Goal: Task Accomplishment & Management: Complete application form

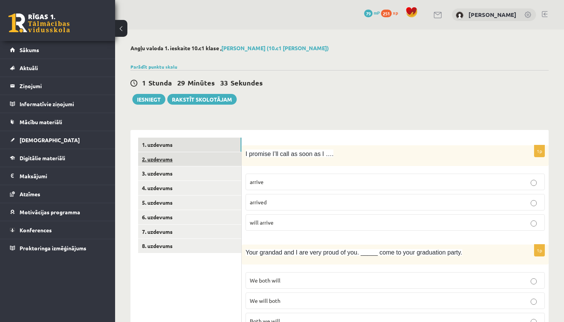
click at [195, 161] on link "2. uzdevums" at bounding box center [189, 159] width 103 height 14
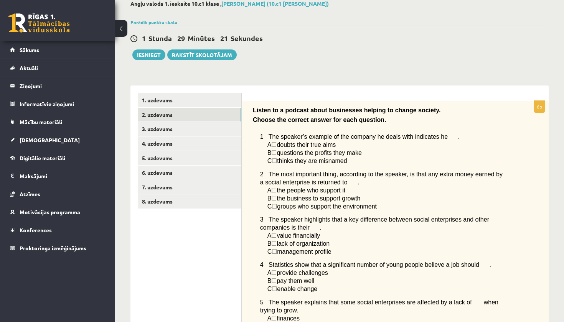
scroll to position [46, 0]
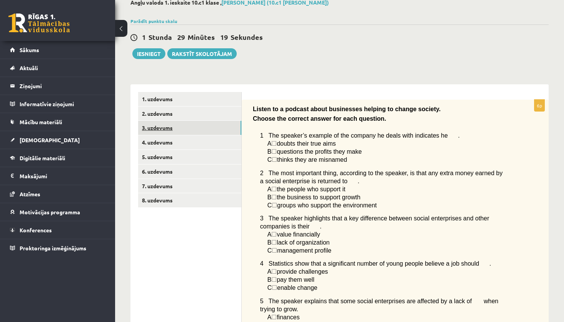
click at [151, 123] on link "3. uzdevums" at bounding box center [189, 128] width 103 height 14
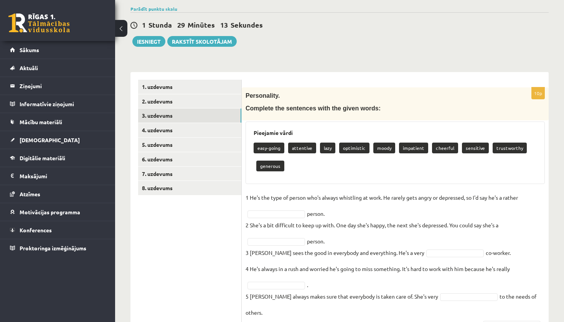
scroll to position [2, 0]
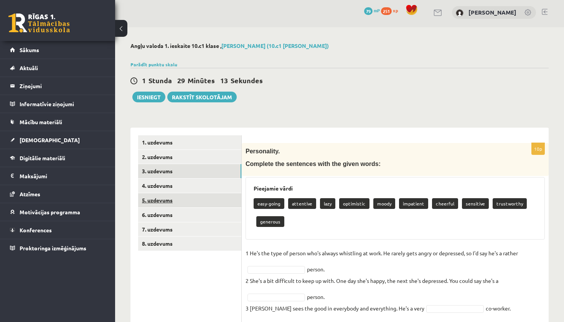
click at [175, 198] on link "5. uzdevums" at bounding box center [189, 200] width 103 height 14
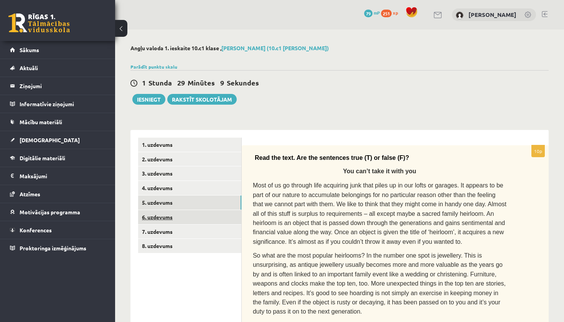
scroll to position [0, 0]
click at [154, 189] on link "4. uzdevums" at bounding box center [189, 188] width 103 height 14
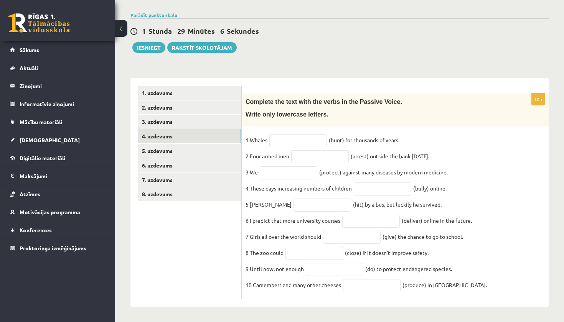
scroll to position [59, 0]
click at [177, 173] on link "7. uzdevums" at bounding box center [189, 180] width 103 height 14
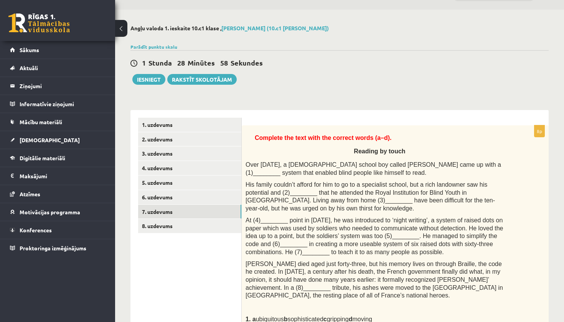
scroll to position [6, 0]
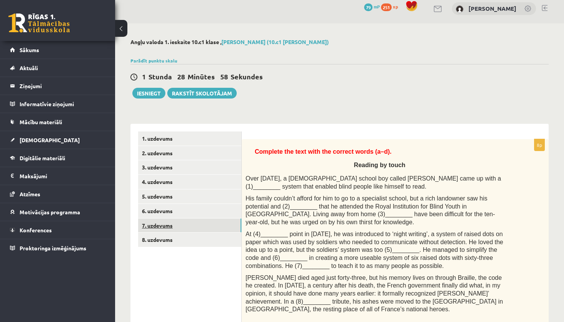
click at [156, 221] on link "7. uzdevums" at bounding box center [189, 226] width 103 height 14
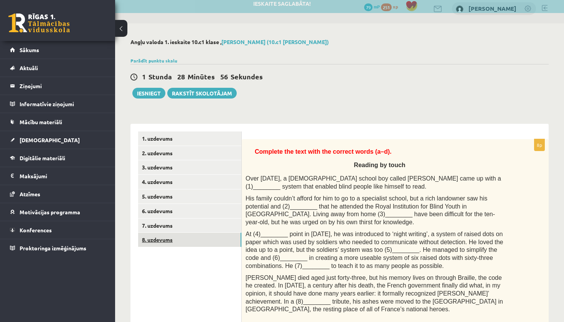
click at [153, 236] on link "8. uzdevums" at bounding box center [189, 240] width 103 height 14
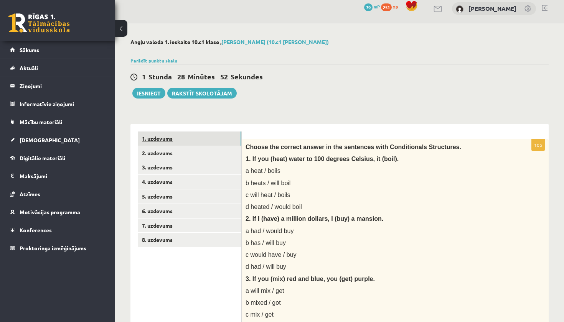
click at [166, 137] on link "1. uzdevums" at bounding box center [189, 139] width 103 height 14
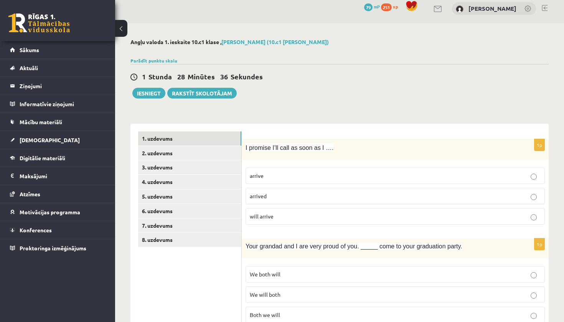
click at [272, 180] on label "arrive" at bounding box center [395, 176] width 299 height 16
drag, startPoint x: 245, startPoint y: 148, endPoint x: 287, endPoint y: 220, distance: 82.9
click at [287, 220] on div "1p I promise I’ll call as soon as I …. arrive arrived will arrive" at bounding box center [395, 185] width 307 height 92
copy div "I promise I’ll call as soon as I …. arrive arrived will arrive"
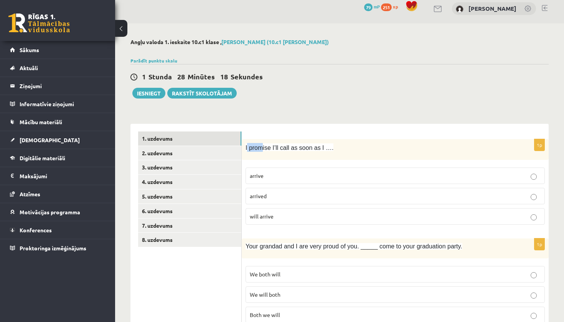
drag, startPoint x: 247, startPoint y: 146, endPoint x: 264, endPoint y: 146, distance: 17.3
click at [264, 146] on span "I promise I’ll call as soon as I …." at bounding box center [290, 148] width 88 height 7
copy span "promi"
drag, startPoint x: 245, startPoint y: 149, endPoint x: 285, endPoint y: 215, distance: 77.3
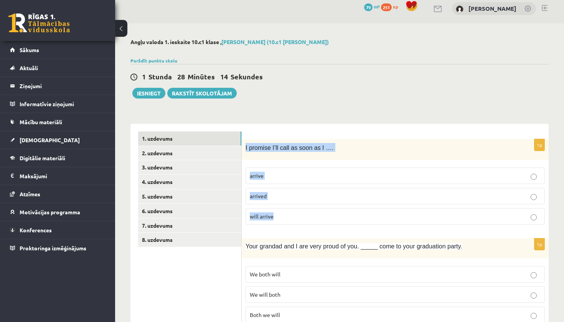
click at [285, 215] on div "1p I promise I’ll call as soon as I …. arrive arrived will arrive" at bounding box center [395, 185] width 307 height 92
copy div "I promise I’ll call as soon as I …. arrive arrived will arrive"
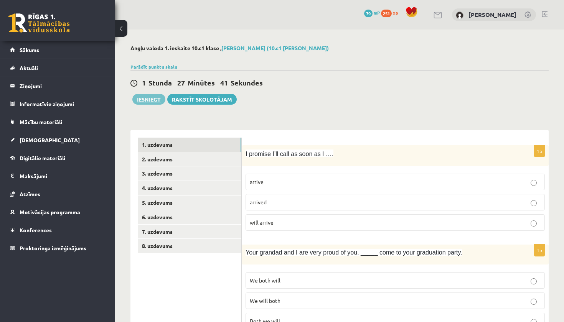
scroll to position [0, 0]
click at [155, 67] on link "Parādīt punktu skalu" at bounding box center [153, 67] width 47 height 6
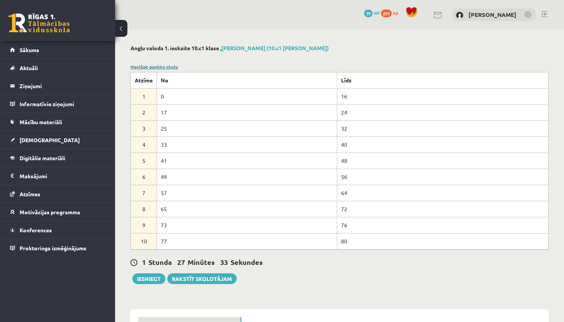
click at [159, 66] on link "Noslēpt punktu skalu" at bounding box center [154, 67] width 48 height 6
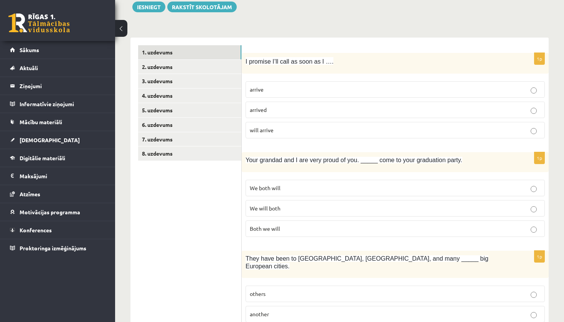
scroll to position [94, 0]
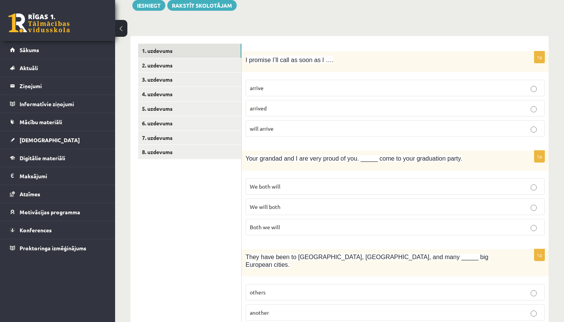
click at [283, 184] on p "We both will" at bounding box center [395, 187] width 291 height 8
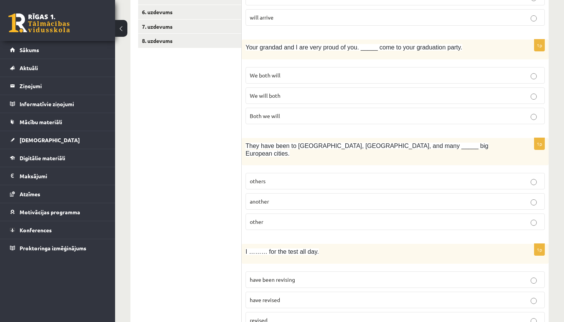
scroll to position [206, 0]
click at [263, 218] on span "other" at bounding box center [256, 221] width 13 height 7
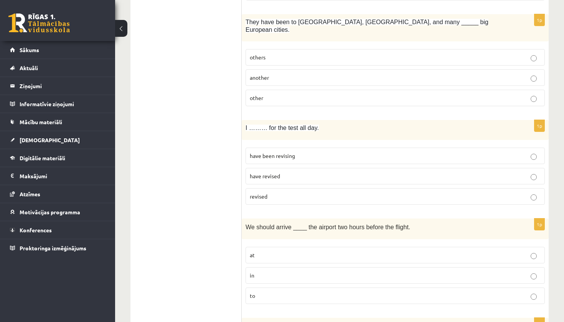
scroll to position [356, 0]
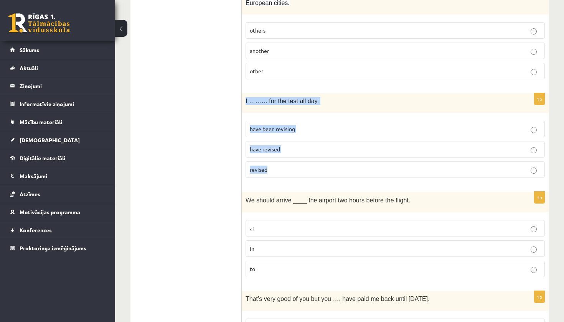
drag, startPoint x: 245, startPoint y: 92, endPoint x: 274, endPoint y: 161, distance: 74.8
click at [274, 161] on div "1p I ……… for the test all day. have been revising have revised revised" at bounding box center [395, 138] width 307 height 91
copy div "I ……… for the test all day. have been revising have revised revised"
click at [265, 125] on span "have been revising" at bounding box center [272, 128] width 45 height 7
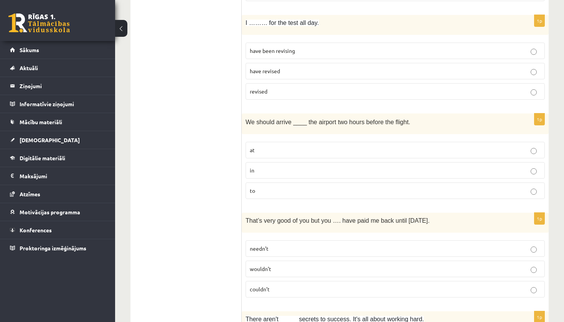
scroll to position [440, 0]
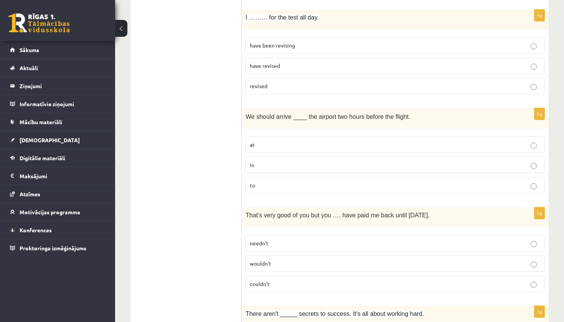
click at [301, 141] on p "at" at bounding box center [395, 145] width 291 height 8
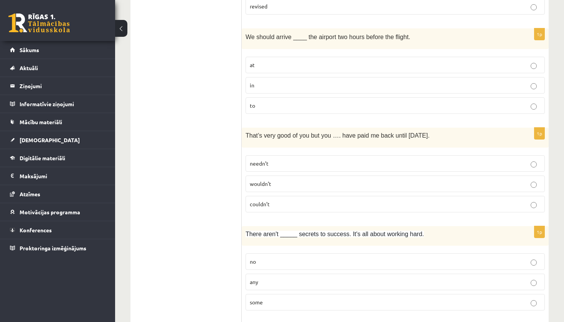
scroll to position [528, 0]
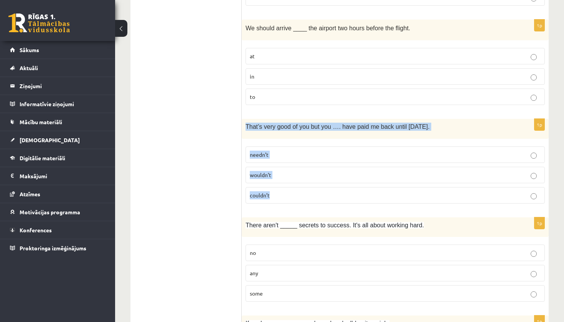
drag, startPoint x: 246, startPoint y: 116, endPoint x: 272, endPoint y: 187, distance: 75.1
click at [272, 187] on div "1p That’s very good of you but you …. have paid me back until [DATE]. needn’t w…" at bounding box center [395, 164] width 307 height 91
copy div "That’s very good of you but you …. have paid me back until [DATE]. needn’t woul…"
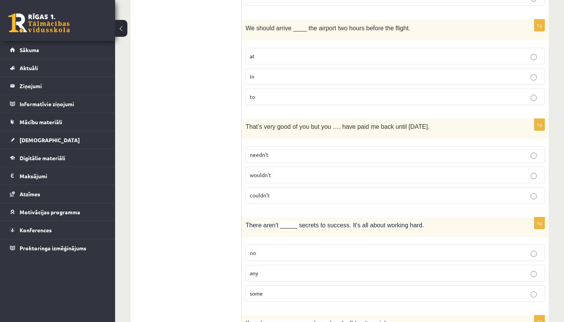
click at [267, 151] on span "needn’t" at bounding box center [259, 154] width 19 height 7
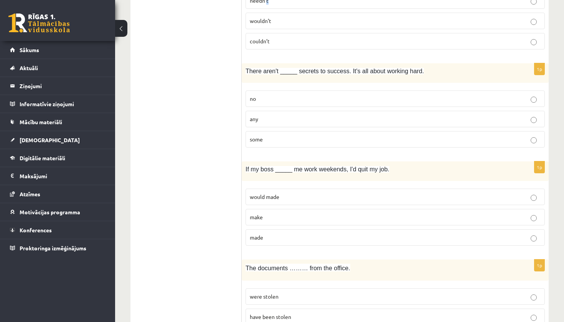
scroll to position [682, 0]
click at [280, 116] on p "any" at bounding box center [395, 120] width 291 height 8
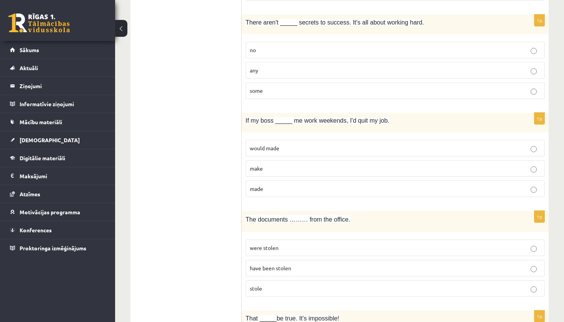
scroll to position [732, 0]
click at [270, 140] on label "would made" at bounding box center [395, 148] width 299 height 16
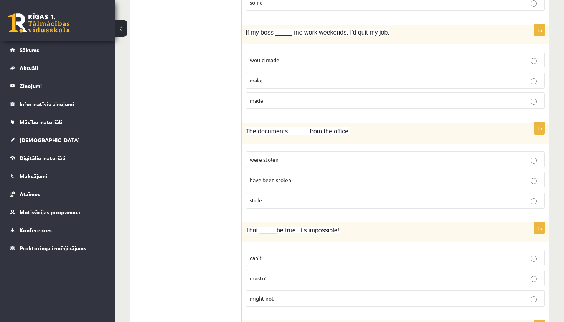
scroll to position [820, 0]
click at [262, 174] on label "have been stolen" at bounding box center [395, 180] width 299 height 16
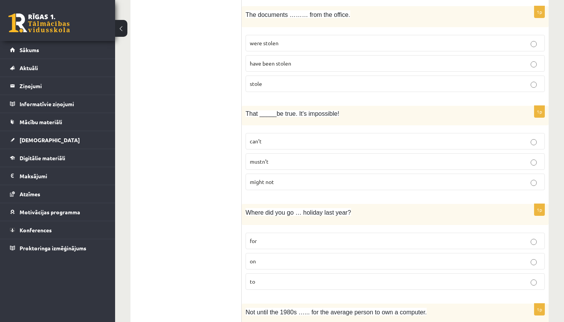
scroll to position [936, 0]
click at [272, 137] on label "can’t" at bounding box center [395, 141] width 299 height 16
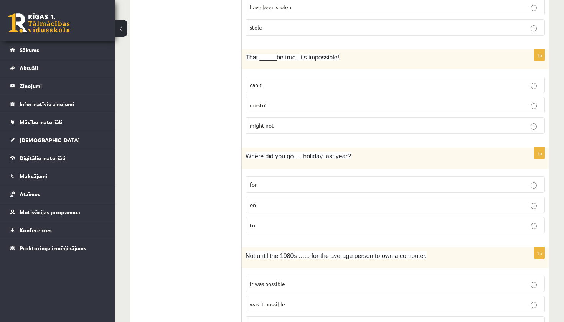
scroll to position [1028, 0]
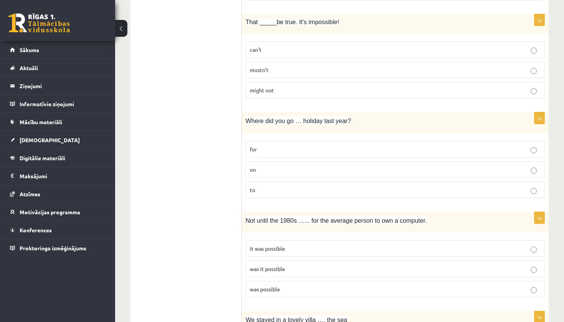
click at [288, 145] on p "for" at bounding box center [395, 149] width 291 height 8
drag, startPoint x: 247, startPoint y: 107, endPoint x: 283, endPoint y: 181, distance: 82.2
click at [283, 181] on div "1p Where did you go … holiday last year? for on to" at bounding box center [395, 158] width 307 height 92
copy div "Where did you go … holiday last year? for on to"
click at [203, 162] on ul "1. uzdevums 2. uzdevums 3. uzdevums 4. uzdevums 5. uzdevums 6. uzdevums 7. uzde…" at bounding box center [190, 103] width 104 height 1987
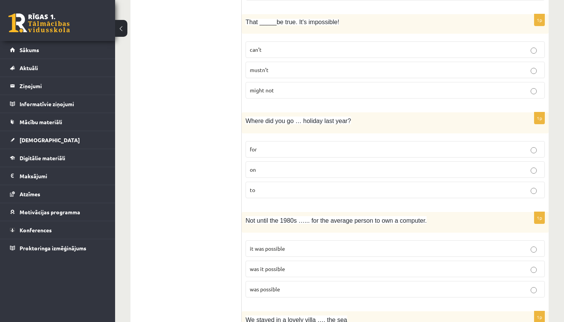
click at [275, 166] on p "on" at bounding box center [395, 170] width 291 height 8
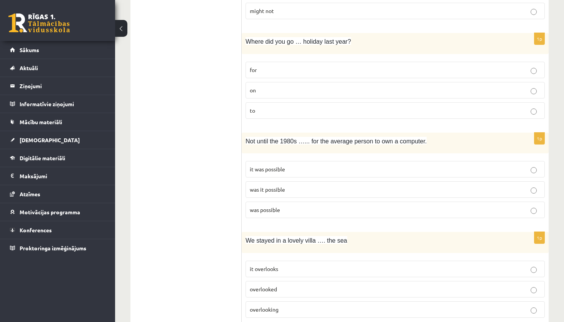
scroll to position [1109, 0]
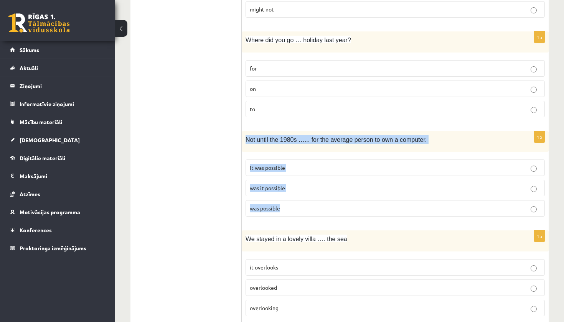
drag, startPoint x: 247, startPoint y: 129, endPoint x: 291, endPoint y: 209, distance: 91.0
click at [291, 209] on div "1p Not until the 1980s …... for the average person to own a computer. it was po…" at bounding box center [395, 177] width 307 height 92
copy div "Not until the 1980s …... for the average person to own a computer. it was possi…"
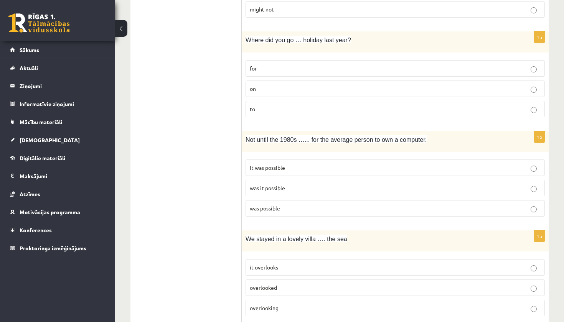
click at [237, 152] on ul "1. uzdevums 2. uzdevums 3. uzdevums 4. uzdevums 5. uzdevums 6. uzdevums 7. uzde…" at bounding box center [190, 22] width 104 height 1987
click at [277, 185] on span "was it possible" at bounding box center [267, 188] width 35 height 7
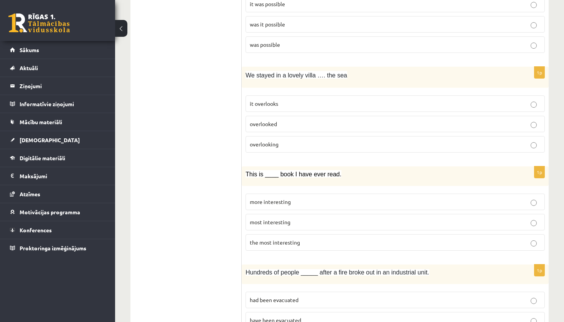
scroll to position [1277, 0]
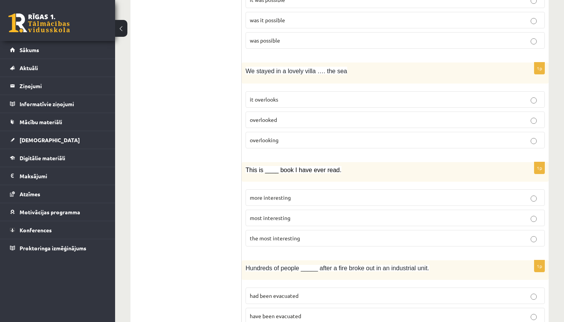
click at [284, 136] on p "overlooking" at bounding box center [395, 140] width 291 height 8
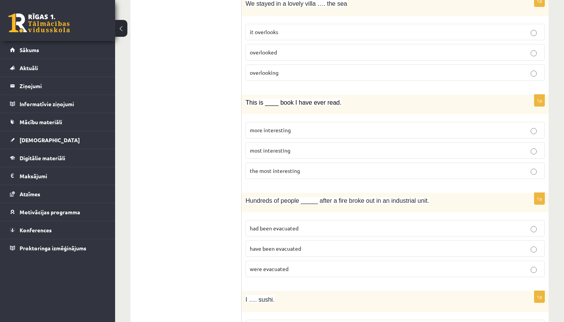
scroll to position [1351, 0]
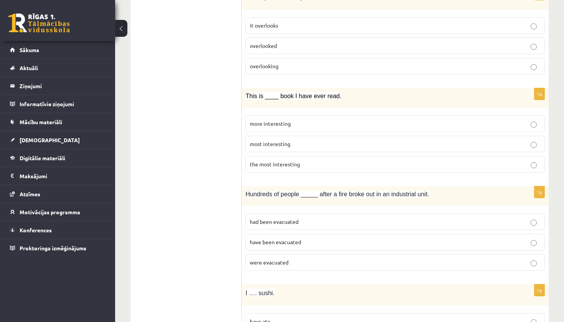
click at [274, 161] on span "the most interesting" at bounding box center [275, 164] width 50 height 7
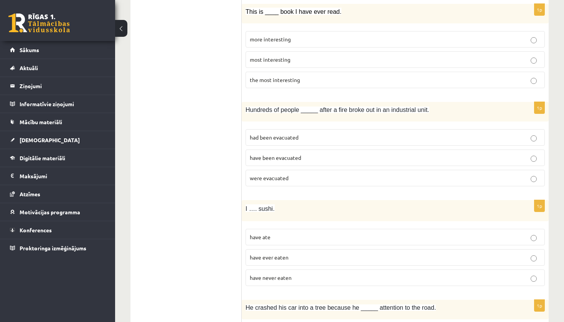
scroll to position [1437, 0]
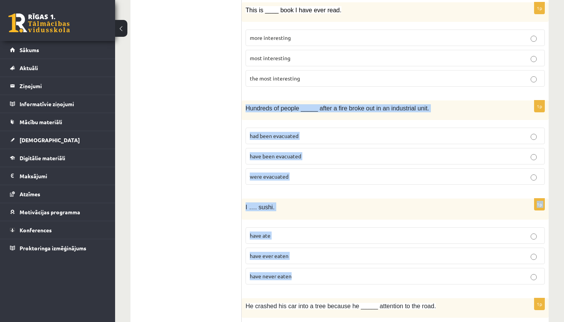
drag, startPoint x: 246, startPoint y: 93, endPoint x: 303, endPoint y: 267, distance: 183.3
copy form "Hundreds of people _____ after a fire broke out in an industrial unit. had been…"
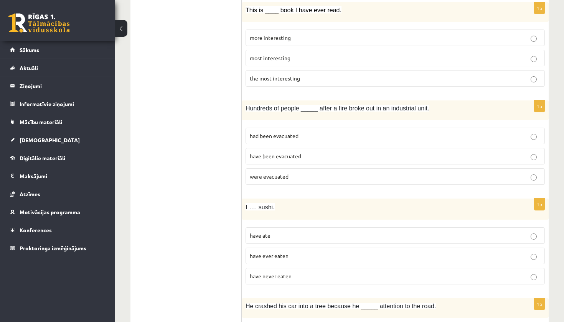
click at [287, 173] on span "were evacuated" at bounding box center [269, 176] width 39 height 7
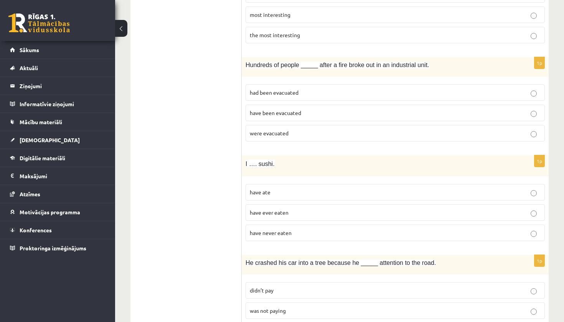
scroll to position [1482, 0]
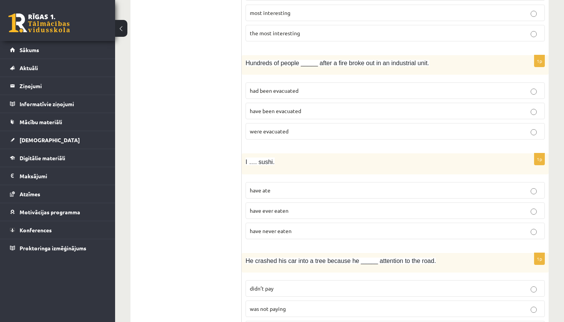
click at [276, 228] on span "have never eaten" at bounding box center [271, 231] width 42 height 7
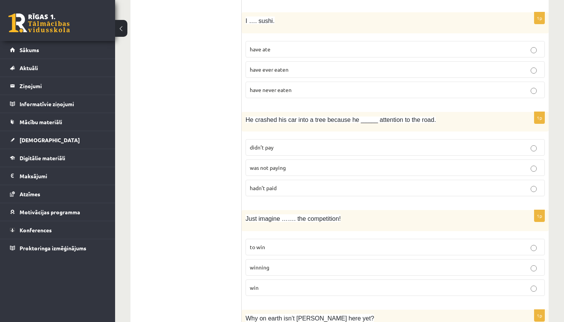
scroll to position [1623, 0]
click at [297, 164] on p "was not paying" at bounding box center [395, 168] width 291 height 8
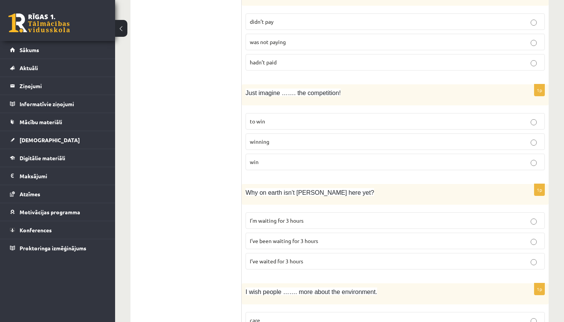
scroll to position [1750, 0]
click at [288, 117] on p "to win" at bounding box center [395, 121] width 291 height 8
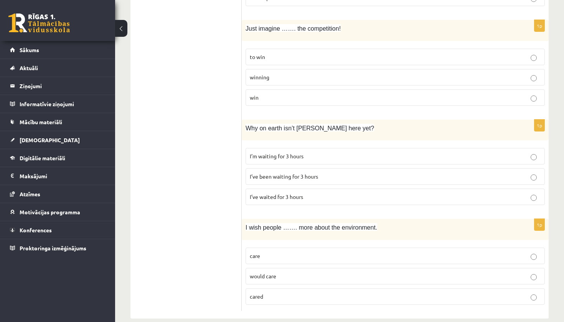
scroll to position [1813, 0]
click at [288, 77] on fieldset "to win winning win" at bounding box center [395, 76] width 299 height 63
click at [288, 70] on label "winning" at bounding box center [395, 77] width 299 height 16
click at [285, 173] on span "I’ve been waiting for 3 hours" at bounding box center [284, 176] width 68 height 7
click at [269, 273] on span "would care" at bounding box center [263, 276] width 26 height 7
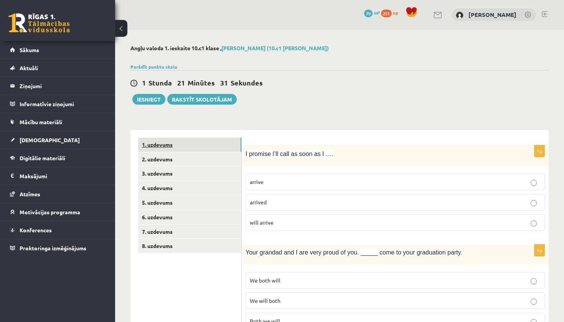
scroll to position [0, 0]
click at [179, 161] on link "2. uzdevums" at bounding box center [189, 159] width 103 height 14
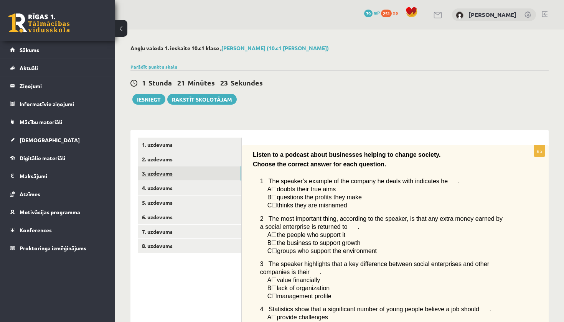
click at [168, 170] on link "3. uzdevums" at bounding box center [189, 174] width 103 height 14
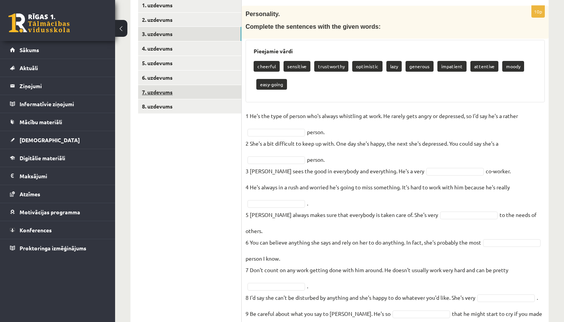
scroll to position [116, 0]
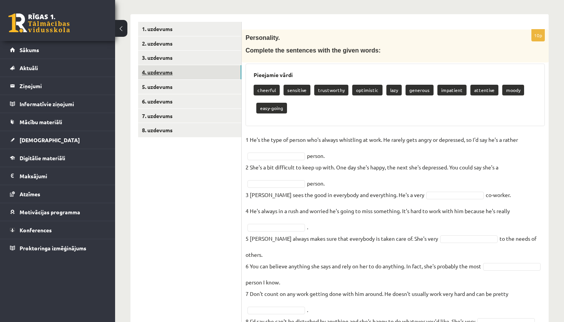
click at [157, 71] on link "4. uzdevums" at bounding box center [189, 72] width 103 height 14
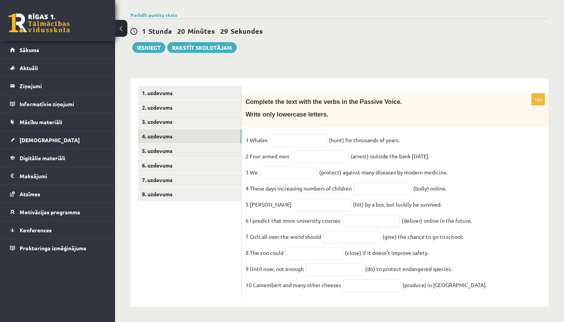
scroll to position [59, 0]
click at [160, 118] on link "3. uzdevums" at bounding box center [189, 122] width 103 height 14
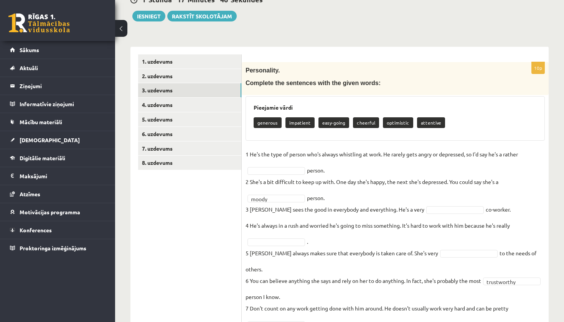
scroll to position [83, 0]
click at [171, 103] on link "4. uzdevums" at bounding box center [189, 105] width 103 height 14
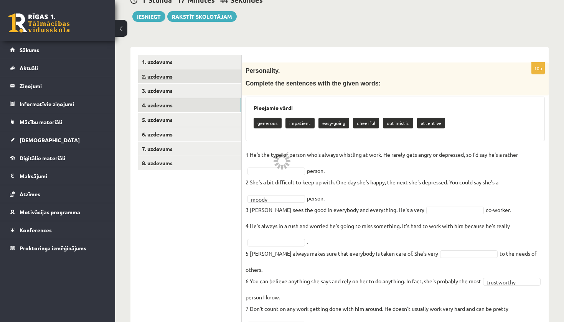
scroll to position [59, 0]
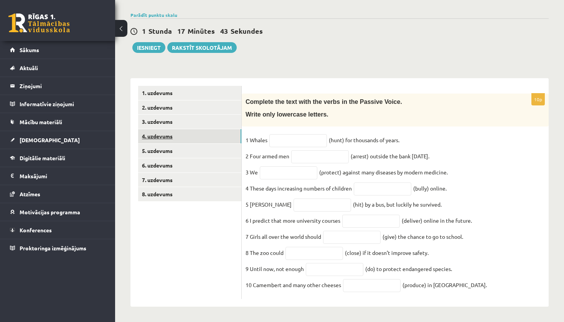
click at [159, 129] on link "4. uzdevums" at bounding box center [189, 136] width 103 height 14
click at [154, 115] on link "3. uzdevums" at bounding box center [189, 122] width 103 height 14
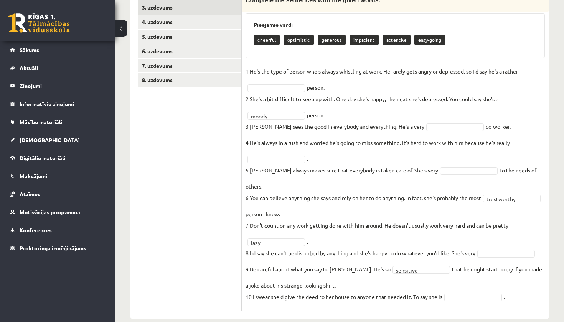
scroll to position [166, 0]
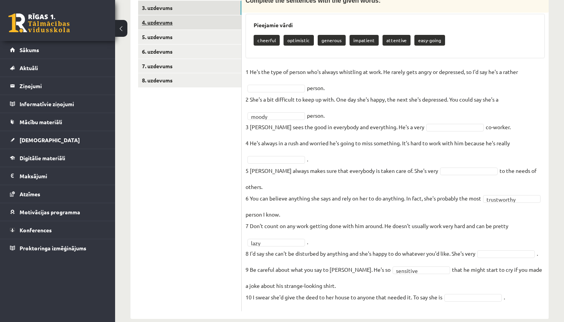
click at [168, 23] on link "4. uzdevums" at bounding box center [189, 22] width 103 height 14
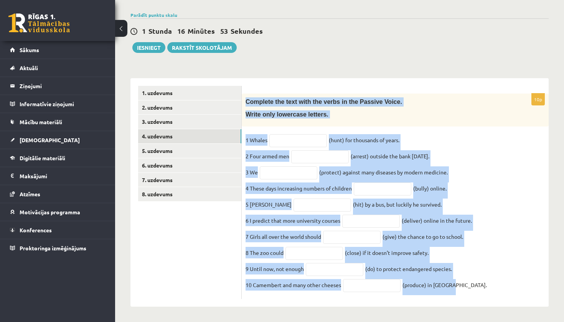
drag, startPoint x: 247, startPoint y: 94, endPoint x: 440, endPoint y: 294, distance: 278.1
click at [440, 294] on div "10p Complete the text with the verbs in the Passive Voice. Write only lowercase…" at bounding box center [395, 197] width 307 height 206
copy div "Complete the text with the verbs in the Passive Voice. Write only lowercase let…"
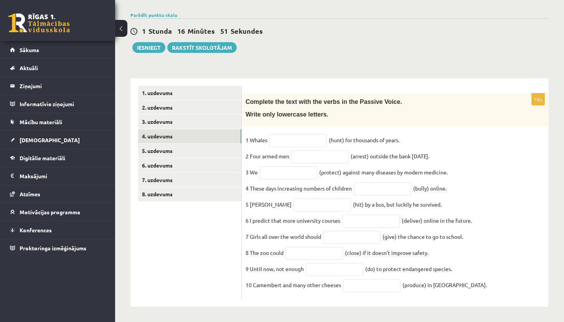
click at [486, 249] on fieldset "1 Whales ([PERSON_NAME]) for thousands of years. 2 Four armed men (arrest) outs…" at bounding box center [395, 214] width 299 height 161
click at [287, 136] on input "text" at bounding box center [298, 140] width 58 height 13
type input "**********"
click at [325, 150] on input "text" at bounding box center [320, 156] width 58 height 13
type input "**********"
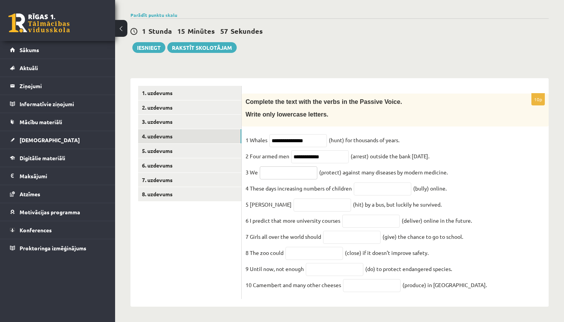
click at [285, 170] on input "text" at bounding box center [289, 173] width 58 height 13
type input "**********"
click at [388, 189] on input "text" at bounding box center [383, 189] width 58 height 13
type input "**********"
click at [294, 202] on input "text" at bounding box center [323, 205] width 58 height 13
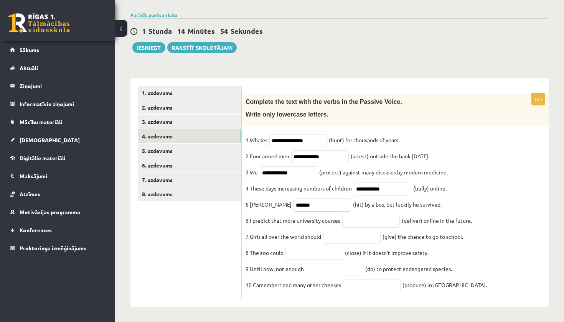
type input "*******"
click at [355, 217] on input "text" at bounding box center [371, 221] width 58 height 13
type input "**********"
click at [342, 235] on input "text" at bounding box center [352, 237] width 58 height 13
type input "********"
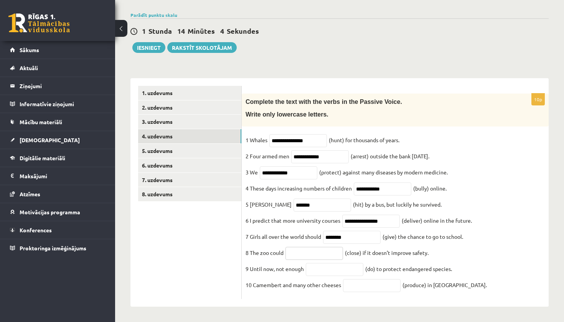
click at [317, 251] on input "text" at bounding box center [314, 253] width 58 height 13
type input "*********"
click at [336, 269] on input "text" at bounding box center [335, 269] width 58 height 13
type input "**********"
click at [372, 292] on fieldset "**********" at bounding box center [395, 214] width 299 height 161
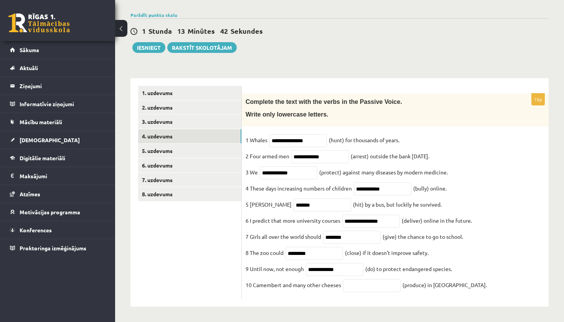
click at [372, 292] on fieldset "**********" at bounding box center [395, 214] width 299 height 161
click at [372, 284] on input "text" at bounding box center [372, 285] width 58 height 13
type input "**********"
click at [169, 144] on link "5. uzdevums" at bounding box center [189, 151] width 103 height 14
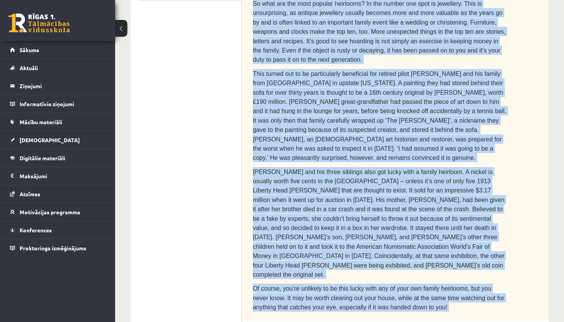
scroll to position [262, 0]
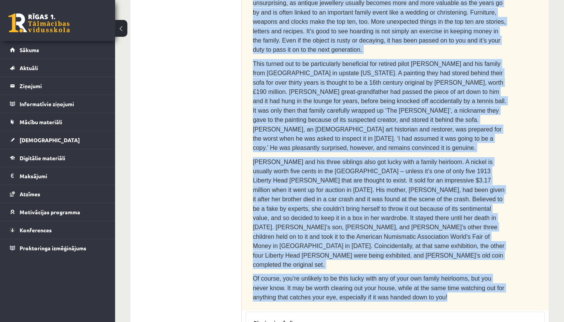
drag, startPoint x: 256, startPoint y: 155, endPoint x: 444, endPoint y: 267, distance: 218.5
click at [444, 267] on div "Read the text. Are the sentences true (T) or false (F)? You can’t take it with …" at bounding box center [395, 96] width 307 height 427
copy div "Lore ips dolo. Sit ame consectet adip (E) se doeiu (T)? Inc utl’e dolo ma aliq …"
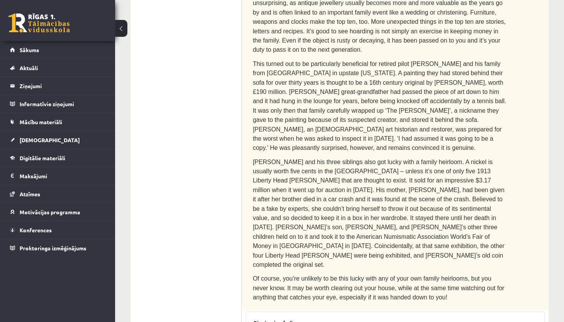
click at [204, 151] on ul "1. uzdevums 2. uzdevums 3. uzdevums 4. uzdevums 5. uzdevums 6. uzdevums 7. uzde…" at bounding box center [190, 208] width 104 height 665
click at [264, 122] on span "This turned out to be particularly beneficial for retired pilot [PERSON_NAME] a…" at bounding box center [380, 106] width 254 height 91
click at [260, 127] on span "This turned out to be particularly beneficial for retired pilot [PERSON_NAME] a…" at bounding box center [380, 106] width 254 height 91
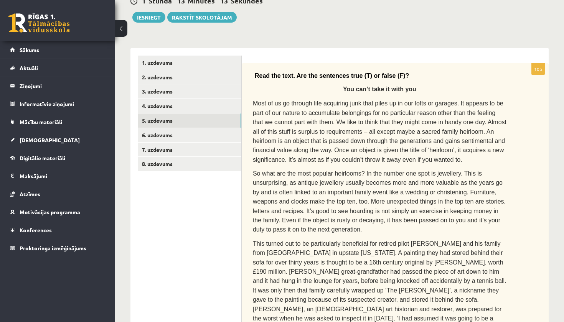
scroll to position [81, 0]
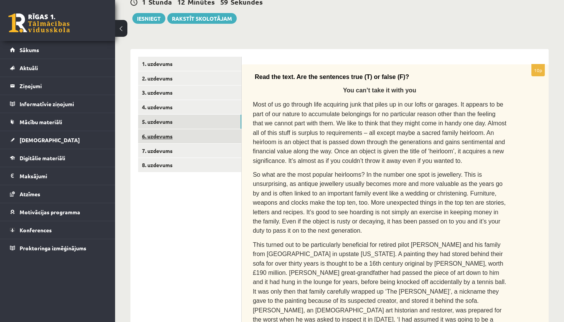
click at [165, 138] on link "6. uzdevums" at bounding box center [189, 136] width 103 height 14
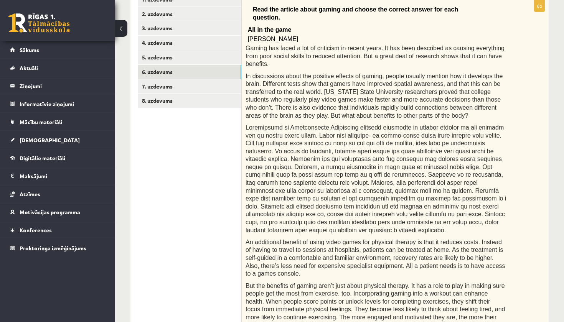
scroll to position [144, 0]
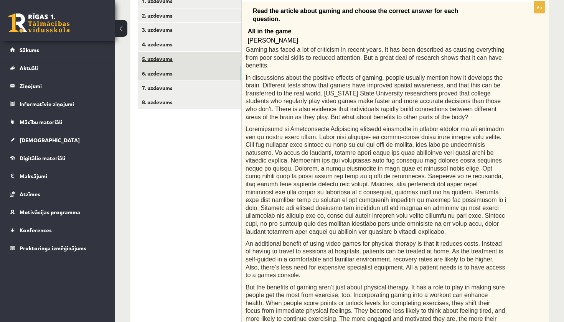
click at [157, 55] on link "5. uzdevums" at bounding box center [189, 59] width 103 height 14
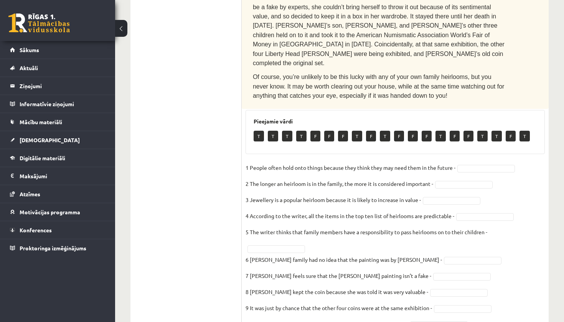
scroll to position [463, 0]
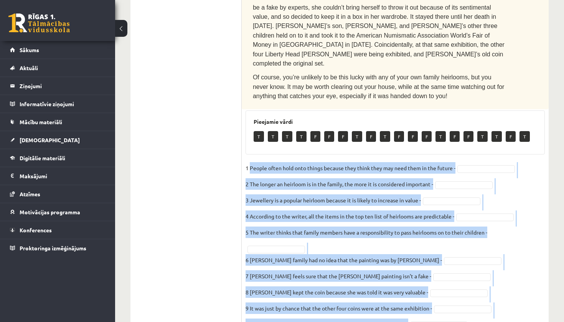
drag, startPoint x: 250, startPoint y: 128, endPoint x: 409, endPoint y: 285, distance: 223.6
click at [409, 285] on fieldset "1 People often hold onto things because they think they may need them in the fu…" at bounding box center [395, 248] width 299 height 173
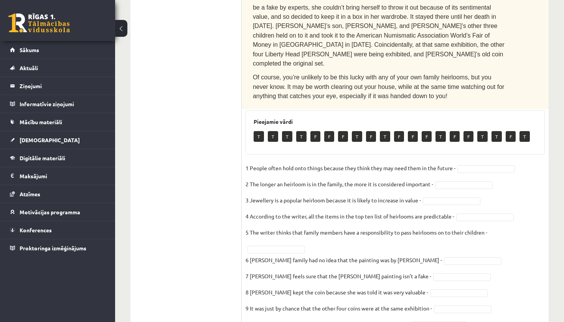
click at [226, 150] on ul "1. uzdevums 2. uzdevums 3. uzdevums 4. uzdevums 5. uzdevums 6. uzdevums 7. uzde…" at bounding box center [190, 6] width 104 height 665
click at [450, 166] on fieldset "1 People often hold onto things because they think they may need them in the fu…" at bounding box center [395, 248] width 299 height 173
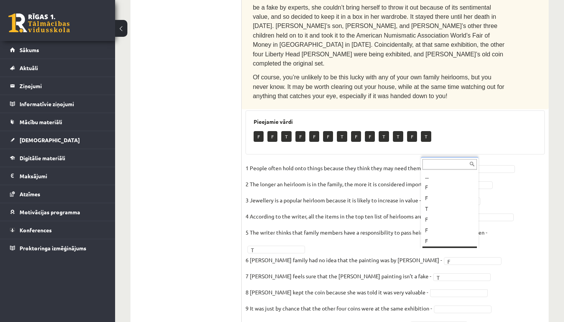
scroll to position [9, 0]
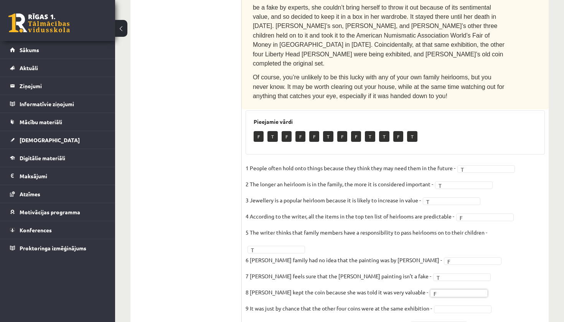
click at [454, 265] on fieldset "1 People often hold onto things because they think they may need them in the fu…" at bounding box center [395, 248] width 299 height 173
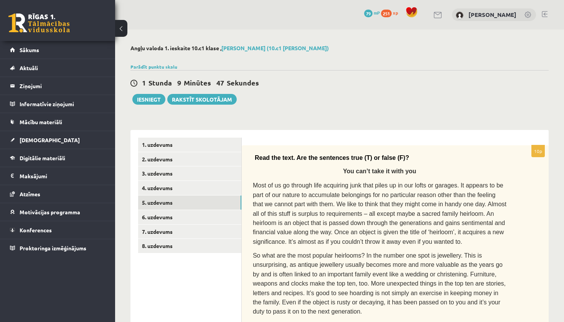
scroll to position [0, 0]
click at [161, 211] on link "6. uzdevums" at bounding box center [189, 217] width 103 height 14
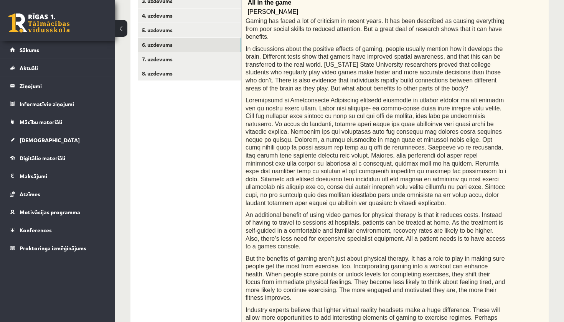
scroll to position [87, 0]
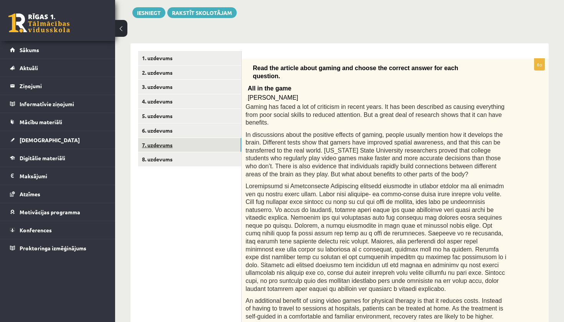
click at [160, 140] on link "7. uzdevums" at bounding box center [189, 145] width 103 height 14
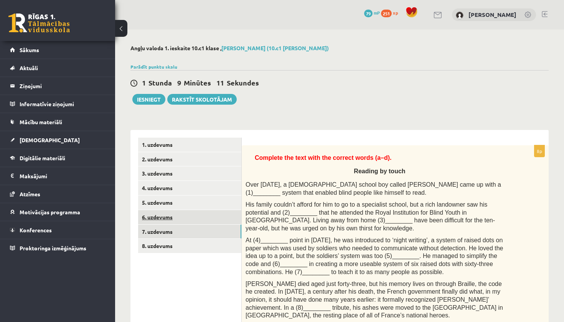
scroll to position [0, 0]
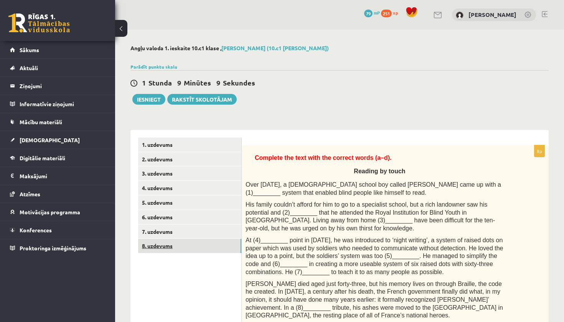
click at [166, 242] on link "8. uzdevums" at bounding box center [189, 246] width 103 height 14
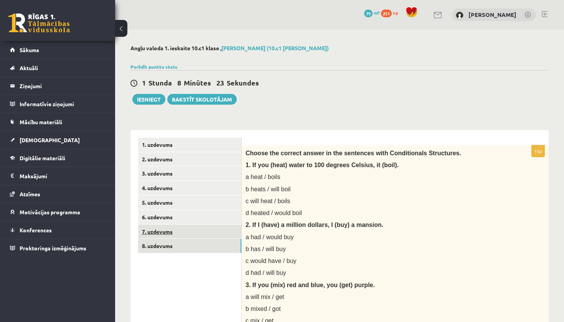
click at [185, 233] on link "7. uzdevums" at bounding box center [189, 232] width 103 height 14
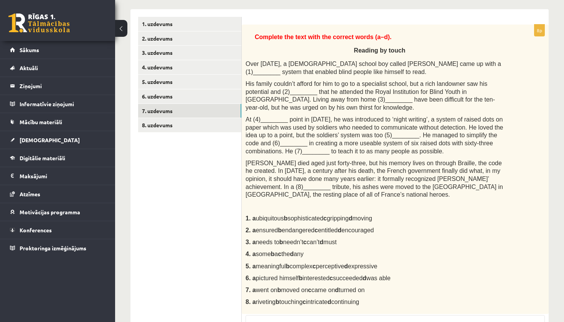
scroll to position [116, 0]
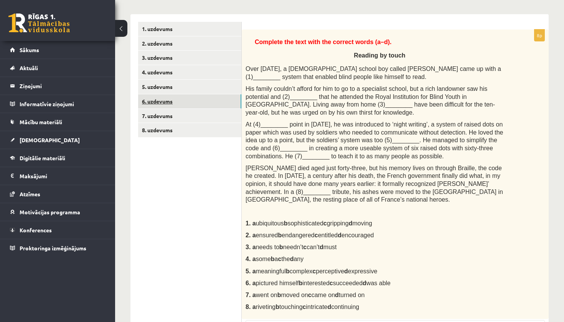
click at [160, 98] on link "6. uzdevums" at bounding box center [189, 101] width 103 height 14
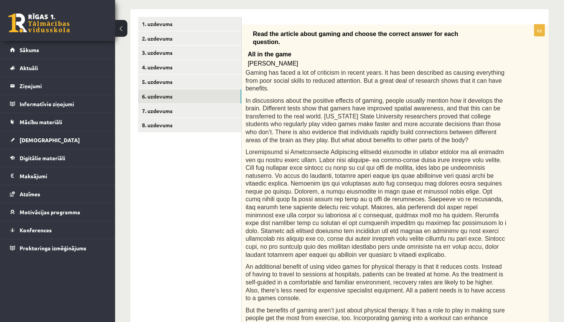
scroll to position [30, 0]
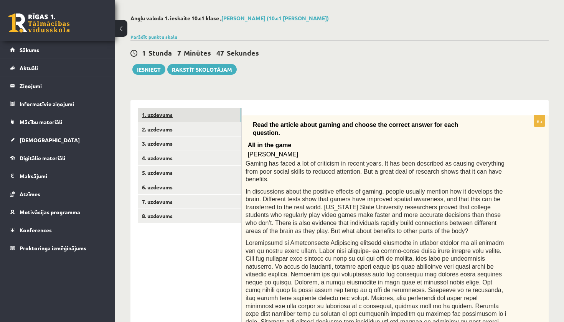
click at [162, 115] on link "1. uzdevums" at bounding box center [189, 115] width 103 height 14
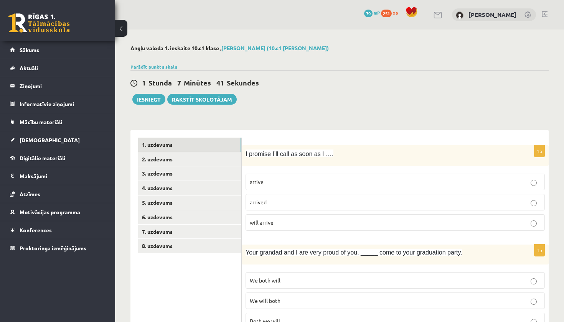
scroll to position [0, 0]
click at [172, 158] on link "2. uzdevums" at bounding box center [189, 159] width 103 height 14
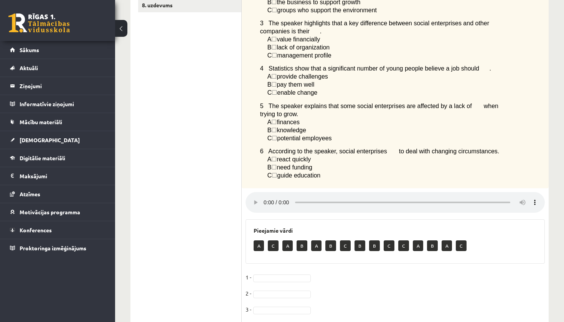
scroll to position [239, 0]
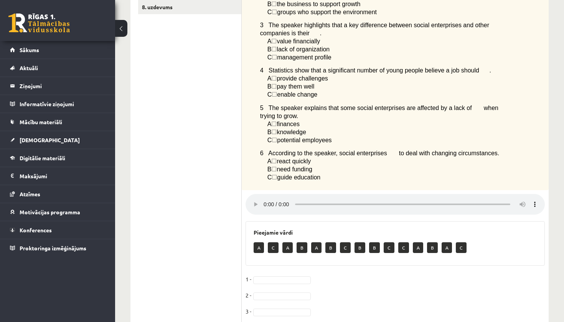
click at [263, 194] on audio at bounding box center [395, 204] width 299 height 21
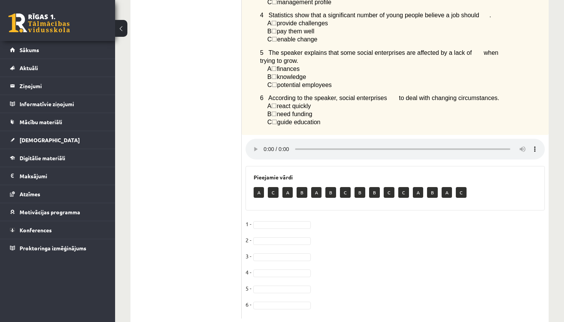
scroll to position [294, 0]
click at [299, 188] on p "B" at bounding box center [302, 193] width 11 height 11
drag, startPoint x: 299, startPoint y: 174, endPoint x: 297, endPoint y: 205, distance: 31.1
click at [297, 205] on div "6p Listen to a podcast about businesses helping to change society. Choose the c…" at bounding box center [395, 86] width 307 height 468
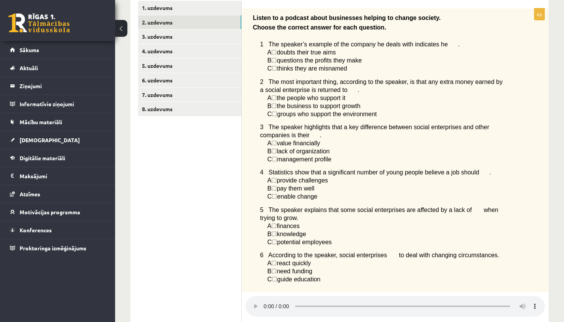
scroll to position [138, 0]
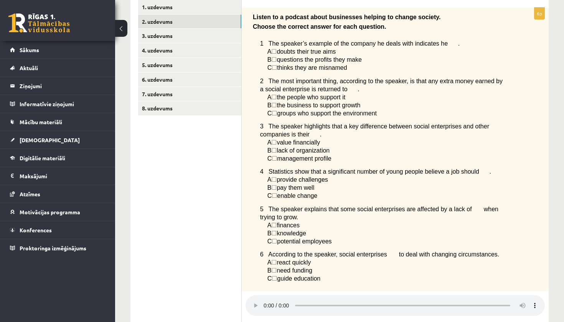
click at [296, 185] on span "pay them well" at bounding box center [296, 188] width 38 height 7
click at [277, 185] on span "☐" at bounding box center [273, 188] width 5 height 7
click at [254, 295] on audio at bounding box center [395, 305] width 299 height 21
click at [263, 295] on audio at bounding box center [395, 305] width 299 height 21
click at [264, 295] on audio at bounding box center [395, 305] width 299 height 21
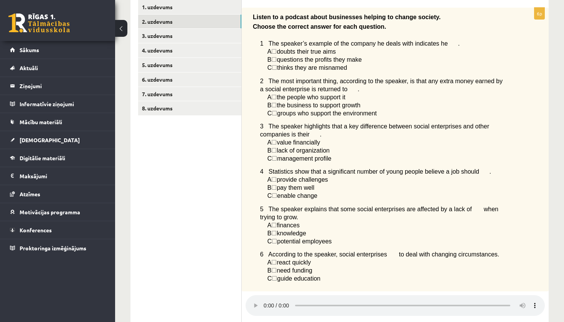
click at [252, 295] on audio at bounding box center [395, 305] width 299 height 21
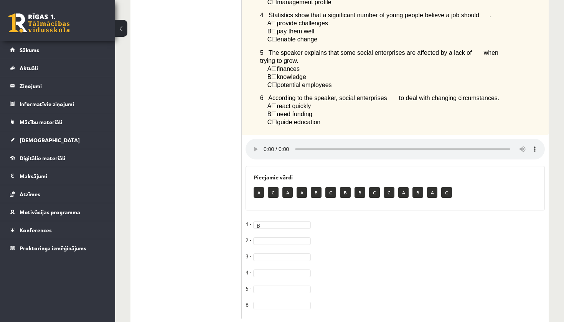
scroll to position [294, 0]
click at [266, 139] on audio at bounding box center [395, 149] width 299 height 21
click at [263, 139] on audio at bounding box center [395, 149] width 299 height 21
click at [264, 139] on audio at bounding box center [395, 149] width 299 height 21
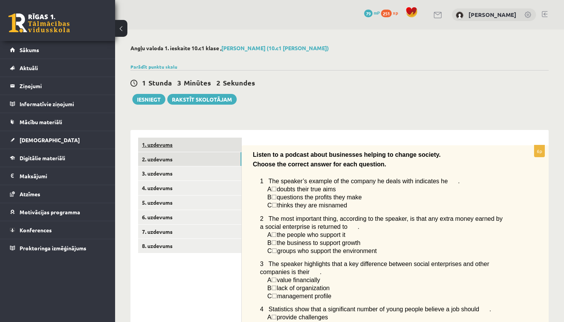
scroll to position [0, 0]
click at [183, 146] on link "1. uzdevums" at bounding box center [189, 145] width 103 height 14
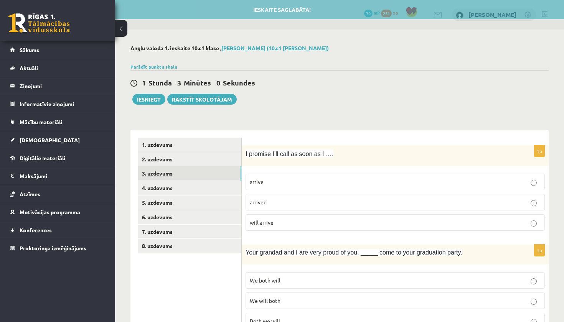
click at [158, 175] on link "3. uzdevums" at bounding box center [189, 174] width 103 height 14
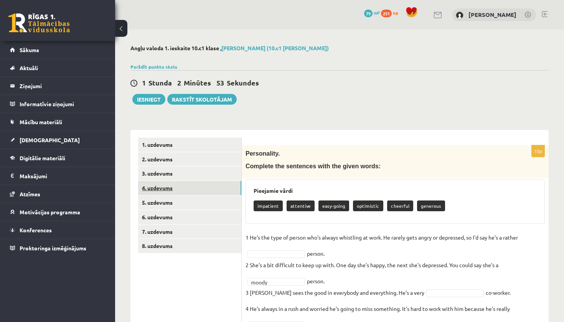
click at [160, 186] on link "4. uzdevums" at bounding box center [189, 188] width 103 height 14
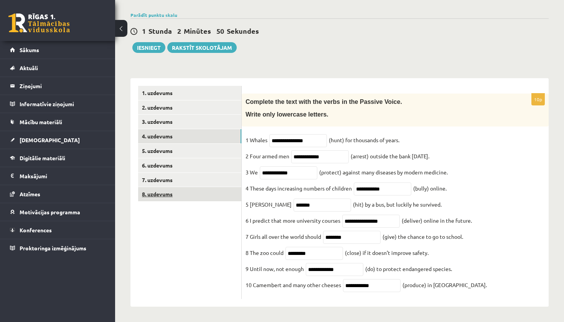
scroll to position [59, 0]
click at [154, 144] on link "5. uzdevums" at bounding box center [189, 151] width 103 height 14
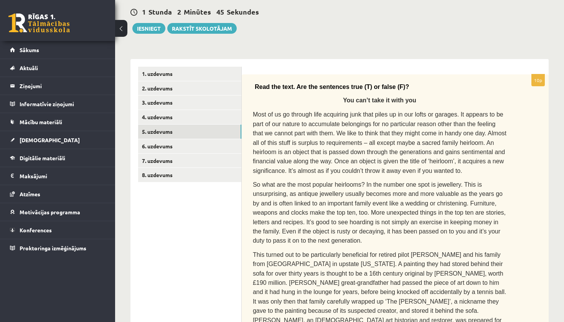
scroll to position [29, 0]
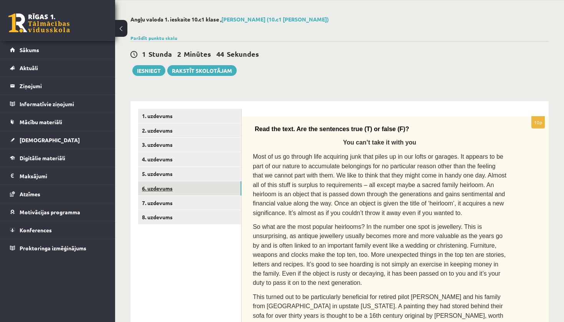
click at [153, 185] on link "6. uzdevums" at bounding box center [189, 188] width 103 height 14
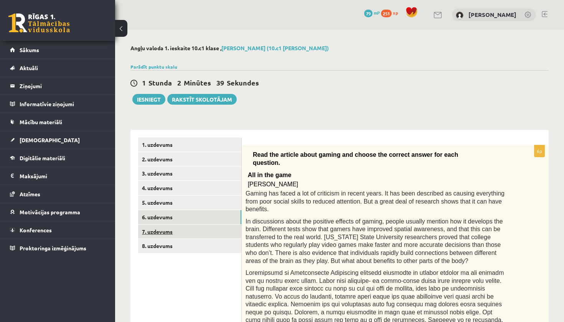
scroll to position [0, 0]
click at [156, 215] on link "6. uzdevums" at bounding box center [189, 217] width 103 height 14
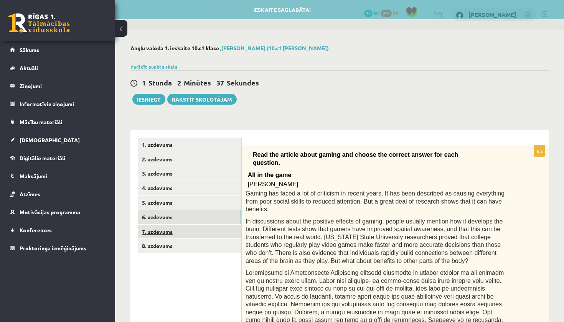
click at [155, 230] on link "7. uzdevums" at bounding box center [189, 232] width 103 height 14
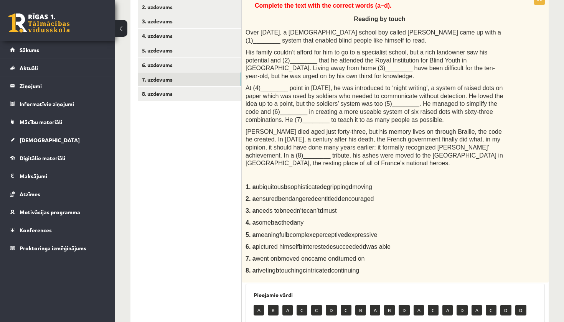
scroll to position [153, 0]
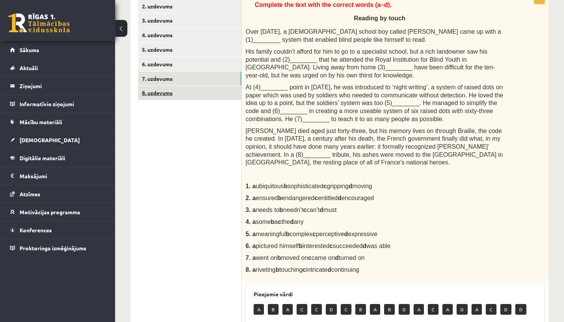
click at [158, 96] on link "8. uzdevums" at bounding box center [189, 93] width 103 height 14
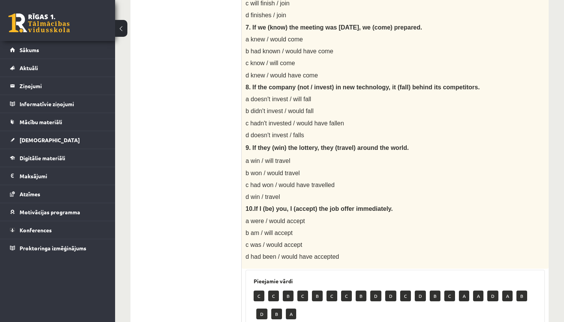
scroll to position [498, 0]
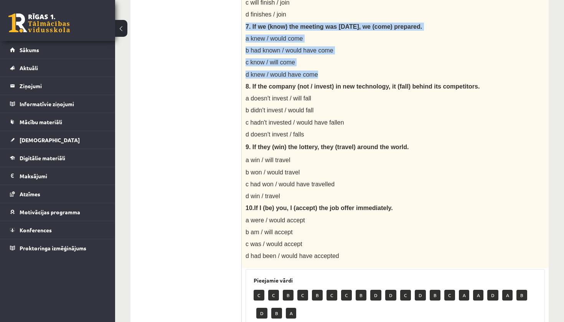
drag, startPoint x: 245, startPoint y: 18, endPoint x: 322, endPoint y: 68, distance: 91.3
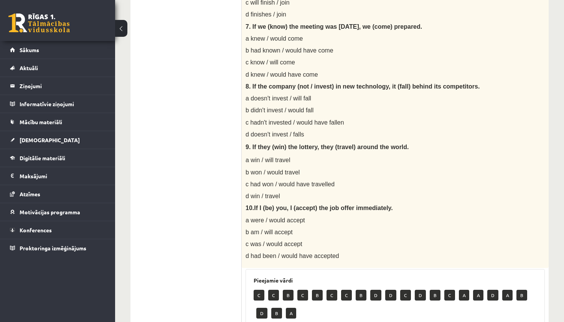
click at [378, 119] on p "c hadn't invested / would have fallen" at bounding box center [376, 123] width 261 height 8
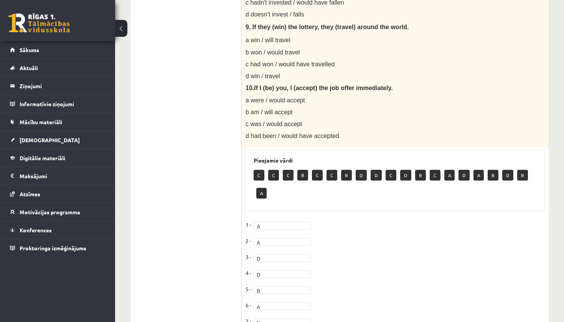
scroll to position [618, 0]
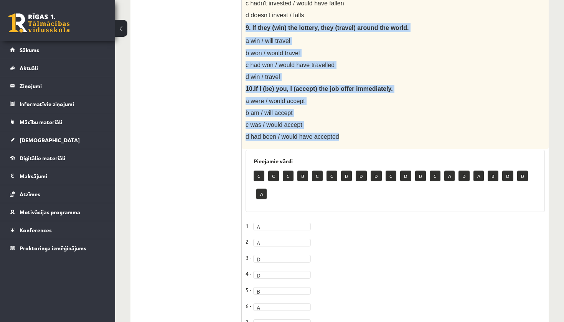
drag, startPoint x: 244, startPoint y: 19, endPoint x: 336, endPoint y: 131, distance: 144.7
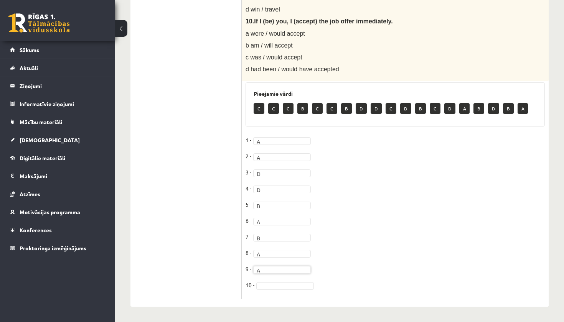
scroll to position [673, 0]
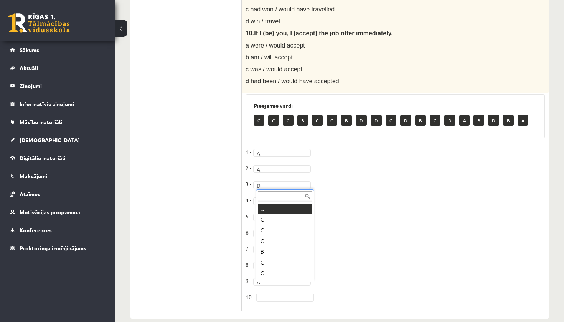
type input "*"
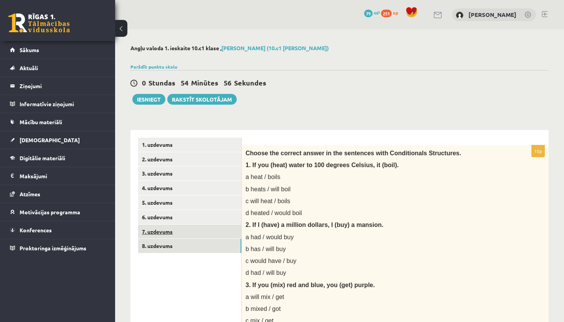
scroll to position [0, 0]
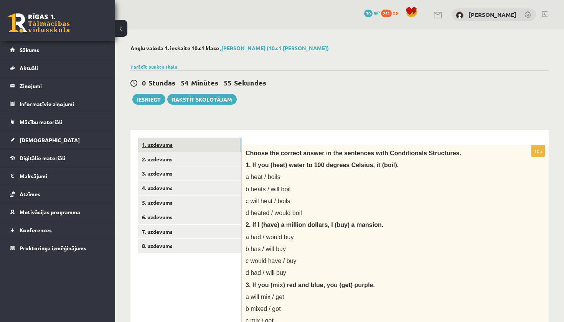
click at [156, 142] on link "1. uzdevums" at bounding box center [189, 145] width 103 height 14
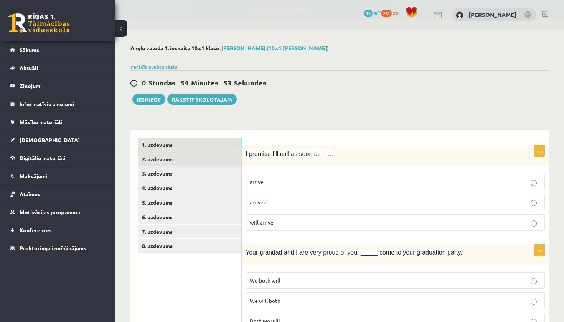
click at [159, 155] on link "2. uzdevums" at bounding box center [189, 159] width 103 height 14
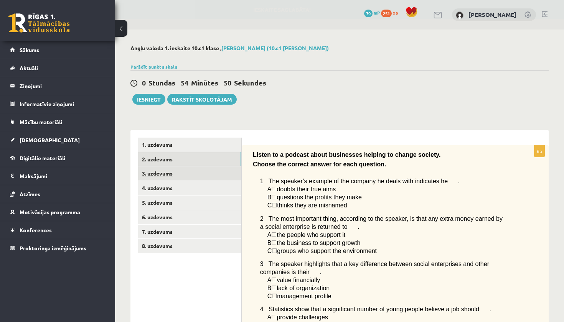
click at [157, 174] on link "3. uzdevums" at bounding box center [189, 174] width 103 height 14
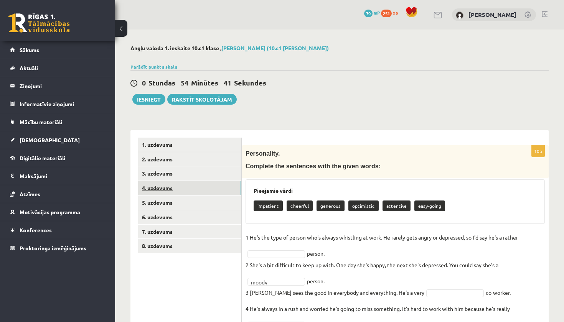
click at [157, 190] on link "4. uzdevums" at bounding box center [189, 188] width 103 height 14
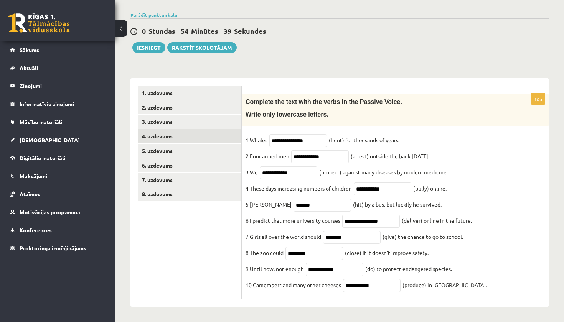
scroll to position [59, 0]
click at [162, 144] on link "5. uzdevums" at bounding box center [189, 151] width 103 height 14
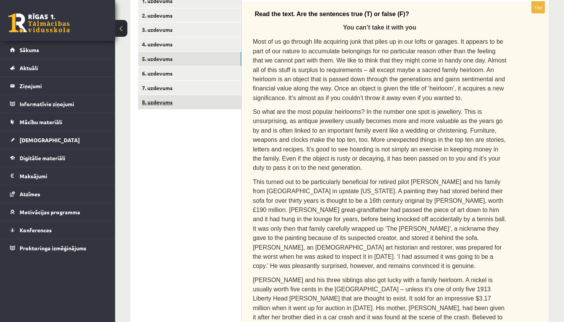
scroll to position [135, 0]
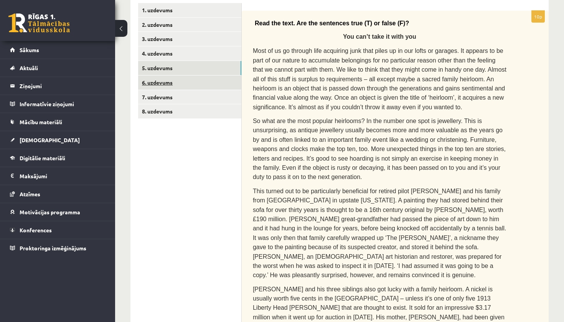
click at [160, 80] on link "6. uzdevums" at bounding box center [189, 83] width 103 height 14
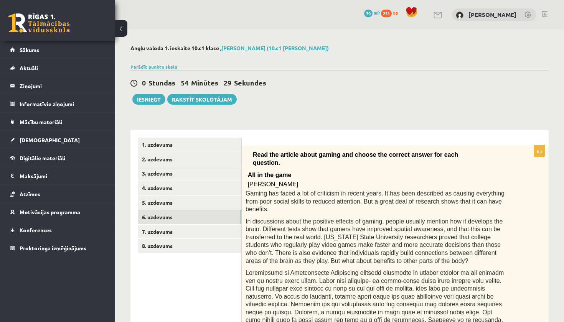
scroll to position [0, 0]
click at [164, 231] on link "7. uzdevums" at bounding box center [189, 232] width 103 height 14
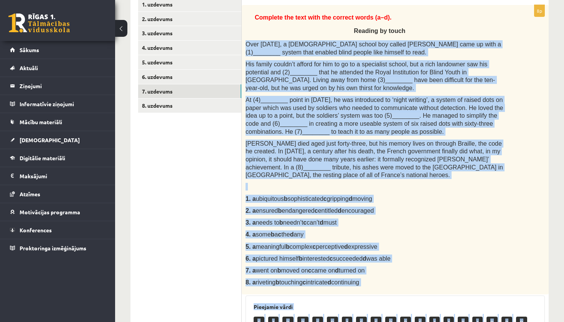
scroll to position [148, 0]
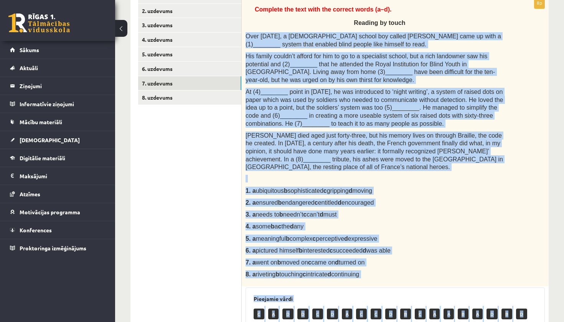
drag, startPoint x: 247, startPoint y: 153, endPoint x: 399, endPoint y: 274, distance: 194.4
click at [399, 274] on div "Complete the text with the correct words (a–d). Reading by touch Over [DATE], a…" at bounding box center [395, 142] width 307 height 290
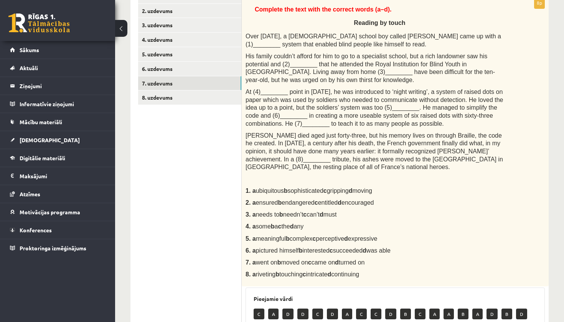
click at [466, 211] on p "3. a needs to b needn’t c can’t d must" at bounding box center [376, 215] width 261 height 8
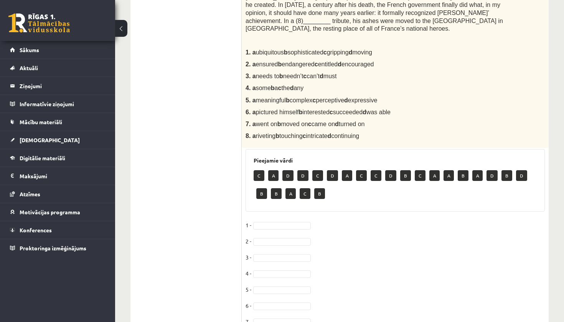
scroll to position [307, 0]
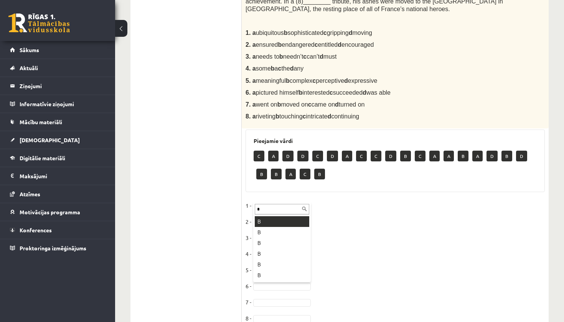
type input "*"
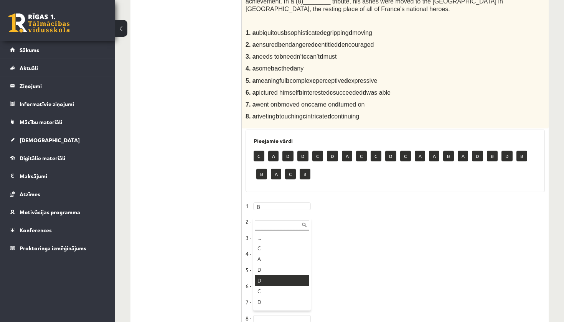
type input "*"
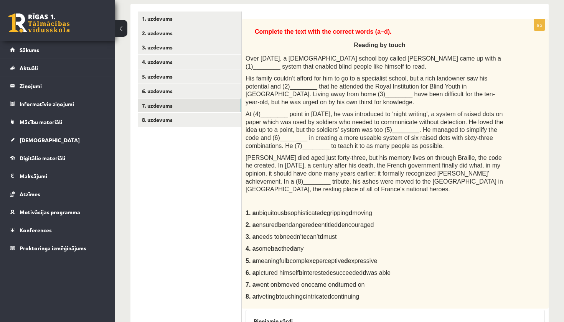
scroll to position [333, 0]
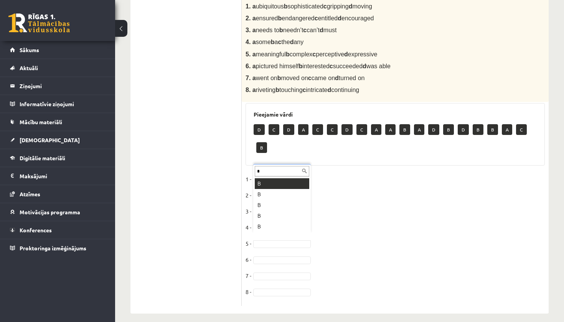
type input "*"
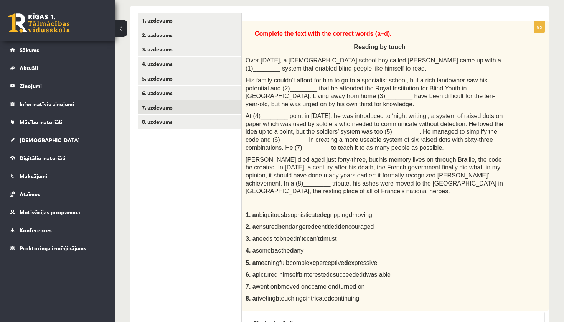
scroll to position [315, 0]
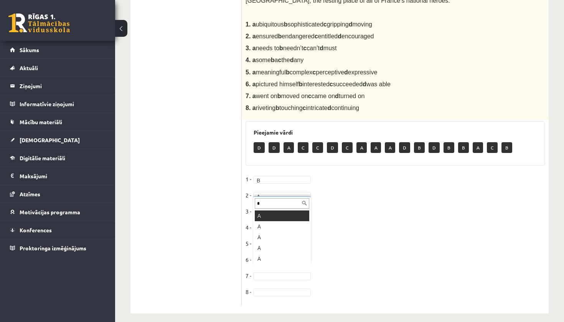
type input "*"
click at [261, 281] on fieldset "1 - B * 2 - A * 3 - D * 4 - C * 5 - B * 6 - C * 7 - A * 8 -" at bounding box center [395, 237] width 299 height 129
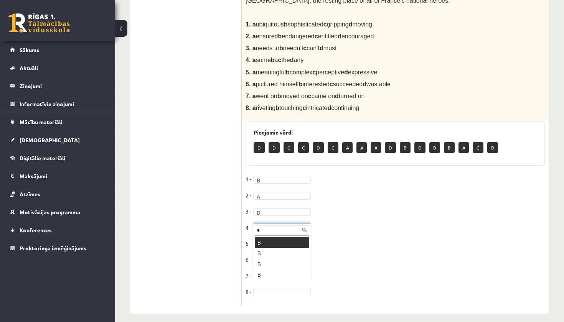
scroll to position [0, 0]
type input "*"
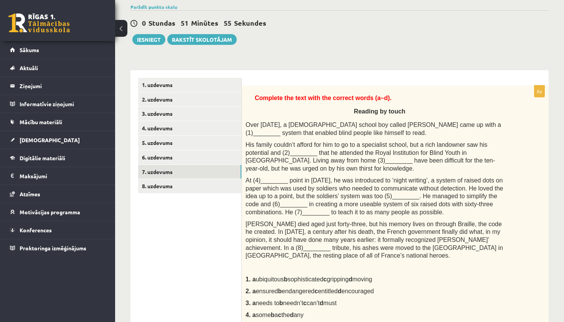
scroll to position [59, 0]
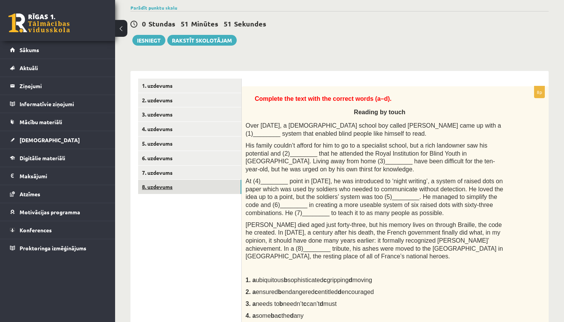
click at [160, 186] on link "8. uzdevums" at bounding box center [189, 187] width 103 height 14
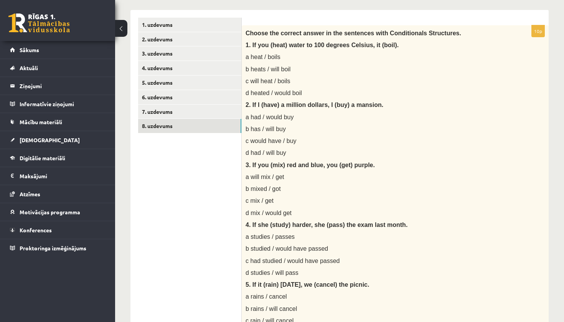
scroll to position [71, 0]
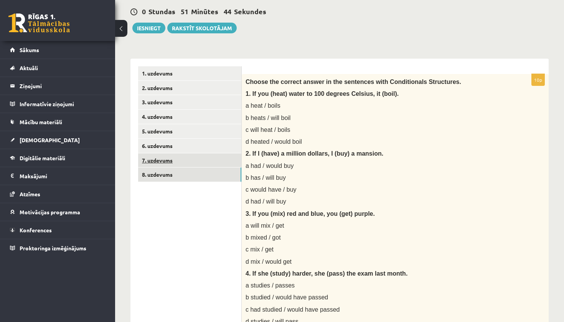
click at [162, 158] on link "7. uzdevums" at bounding box center [189, 160] width 103 height 14
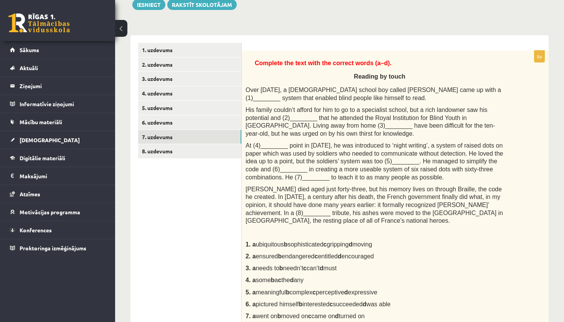
scroll to position [89, 0]
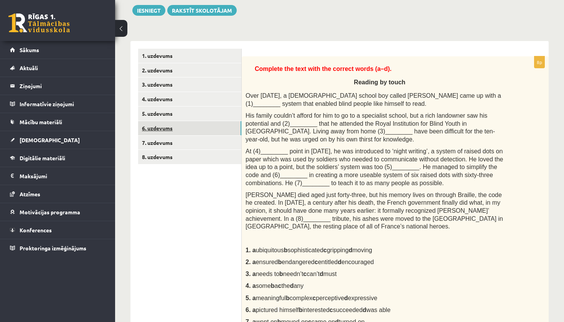
click at [163, 126] on link "6. uzdevums" at bounding box center [189, 128] width 103 height 14
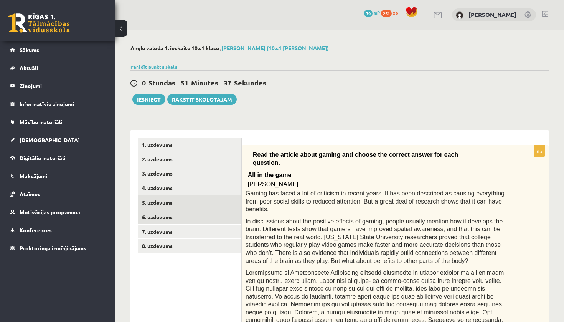
scroll to position [0, 0]
click at [171, 202] on link "5. uzdevums" at bounding box center [189, 203] width 103 height 14
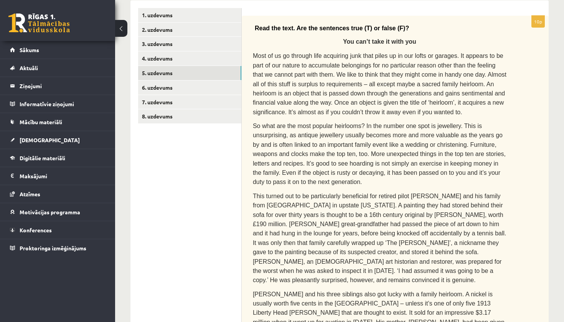
scroll to position [57, 0]
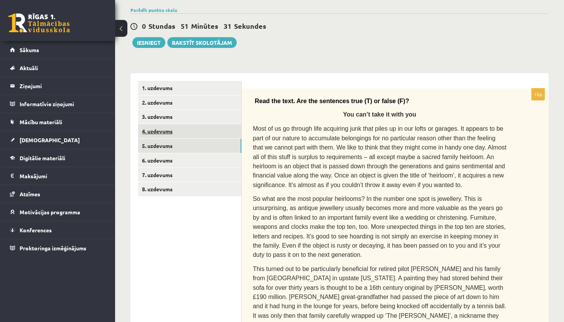
click at [167, 129] on link "4. uzdevums" at bounding box center [189, 131] width 103 height 14
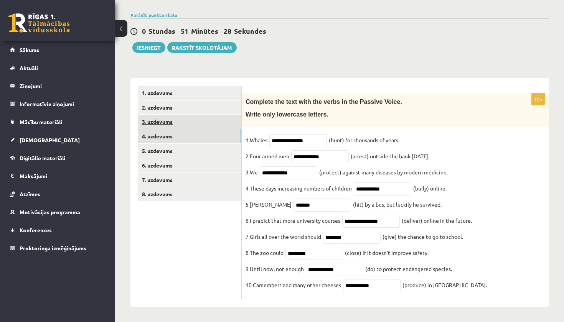
click at [161, 117] on link "3. uzdevums" at bounding box center [189, 122] width 103 height 14
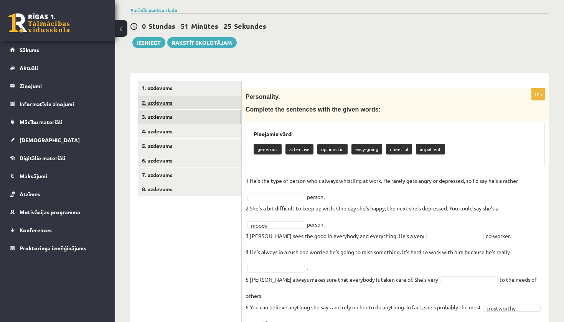
click at [169, 102] on link "2. uzdevums" at bounding box center [189, 103] width 103 height 14
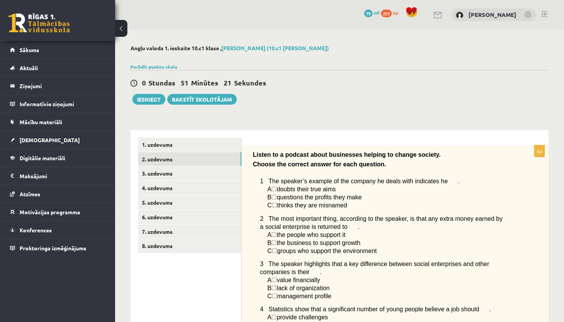
scroll to position [0, 0]
click at [200, 142] on link "1. uzdevums" at bounding box center [189, 145] width 103 height 14
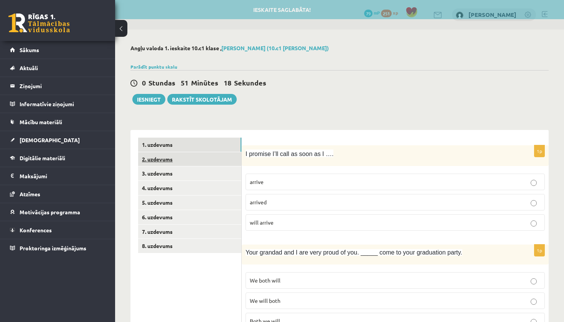
click at [186, 159] on link "2. uzdevums" at bounding box center [189, 159] width 103 height 14
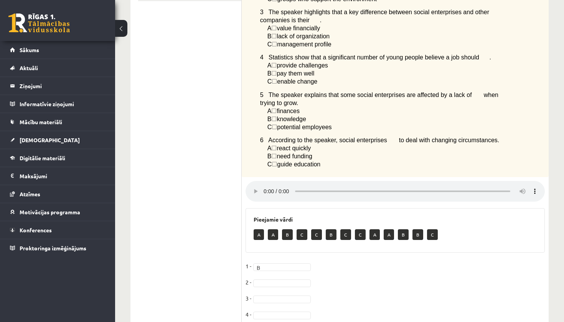
scroll to position [251, 0]
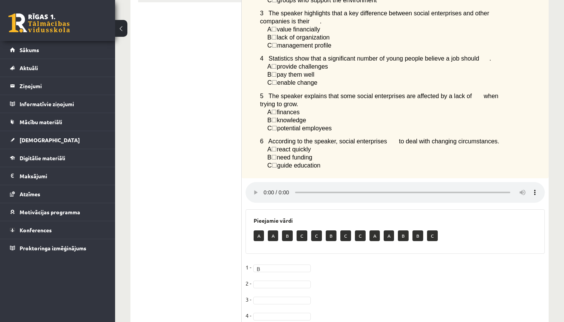
click at [266, 182] on audio at bounding box center [395, 192] width 299 height 21
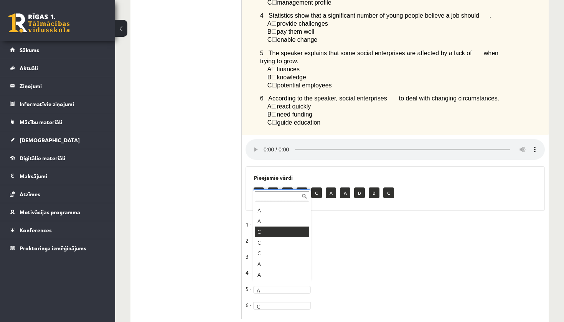
scroll to position [0, 0]
type input "*"
click at [264, 139] on audio at bounding box center [395, 149] width 299 height 21
click at [341, 139] on audio at bounding box center [395, 149] width 299 height 21
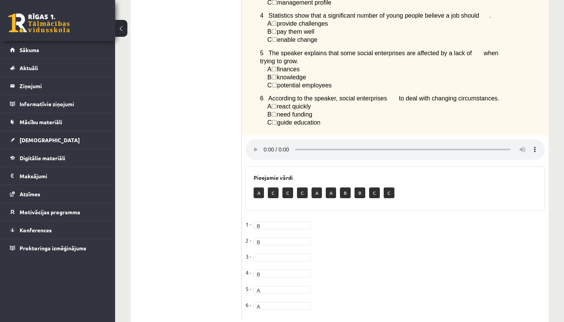
click at [341, 139] on audio at bounding box center [395, 149] width 299 height 21
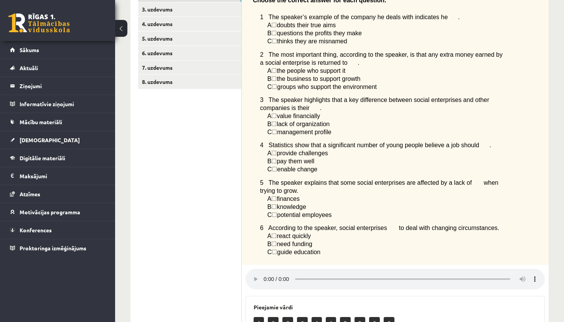
scroll to position [163, 0]
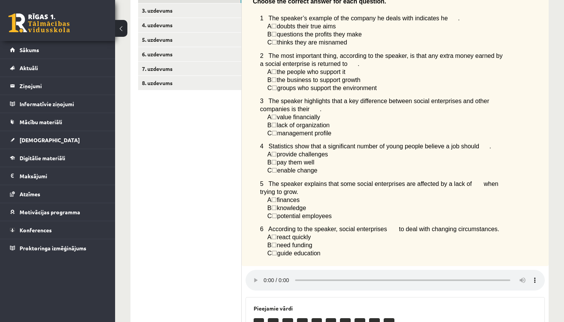
click at [266, 270] on audio at bounding box center [395, 280] width 299 height 21
drag, startPoint x: 269, startPoint y: 101, endPoint x: 297, endPoint y: 109, distance: 29.5
click at [298, 109] on div "Listen to a podcast about businesses helping to change society. Choose the corr…" at bounding box center [395, 124] width 307 height 284
click at [270, 103] on span "3 The speaker highlights that a key difference between social enterprises and o…" at bounding box center [374, 105] width 229 height 15
drag, startPoint x: 268, startPoint y: 96, endPoint x: 338, endPoint y: 131, distance: 78.9
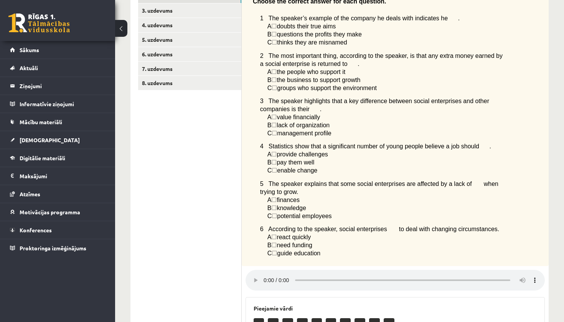
click at [338, 131] on div "Listen to a podcast about businesses helping to change society. Choose the corr…" at bounding box center [395, 124] width 307 height 284
click at [355, 129] on p "C ☐  management profile" at bounding box center [386, 133] width 239 height 8
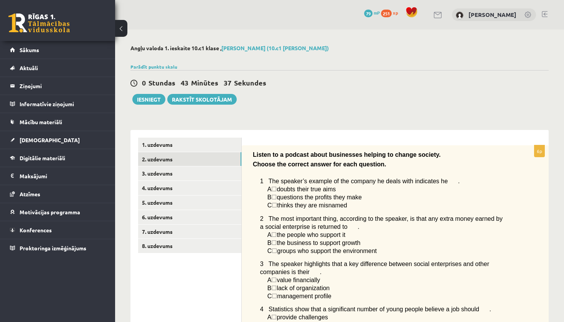
scroll to position [0, 0]
click at [150, 143] on link "1. uzdevums" at bounding box center [189, 145] width 103 height 14
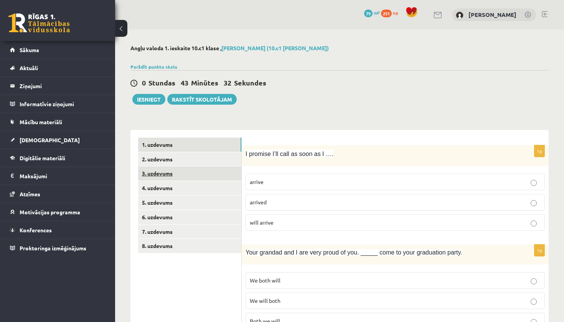
click at [153, 177] on link "3. uzdevums" at bounding box center [189, 174] width 103 height 14
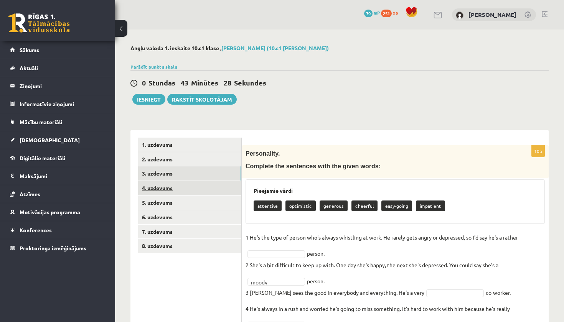
click at [156, 184] on link "4. uzdevums" at bounding box center [189, 188] width 103 height 14
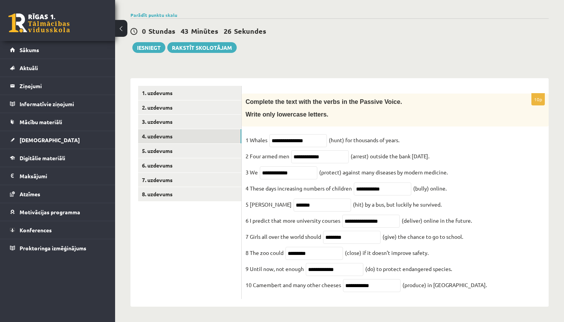
scroll to position [59, 0]
click at [153, 144] on link "5. uzdevums" at bounding box center [189, 151] width 103 height 14
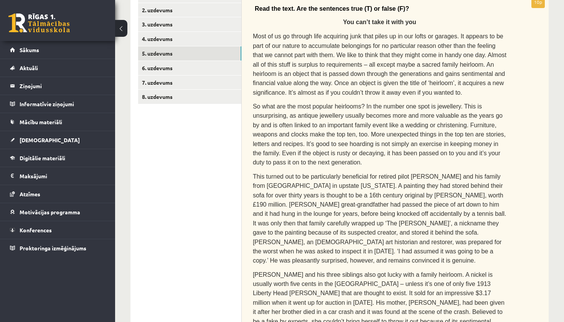
scroll to position [139, 0]
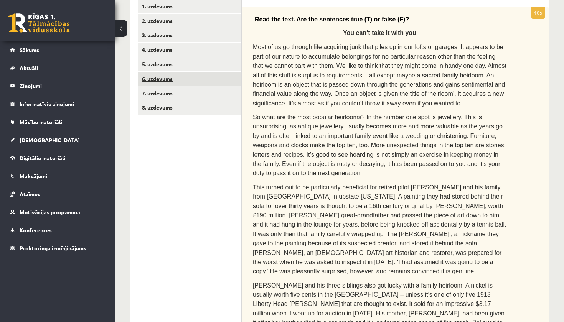
click at [159, 80] on link "6. uzdevums" at bounding box center [189, 79] width 103 height 14
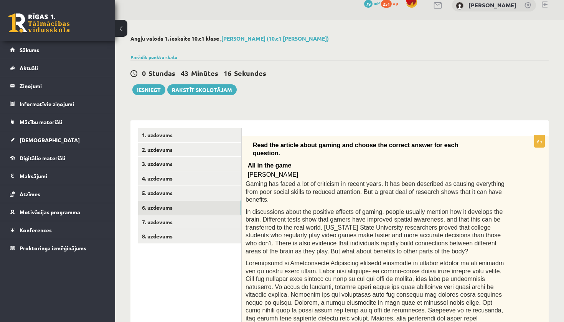
scroll to position [10, 0]
click at [158, 223] on link "7. uzdevums" at bounding box center [189, 222] width 103 height 14
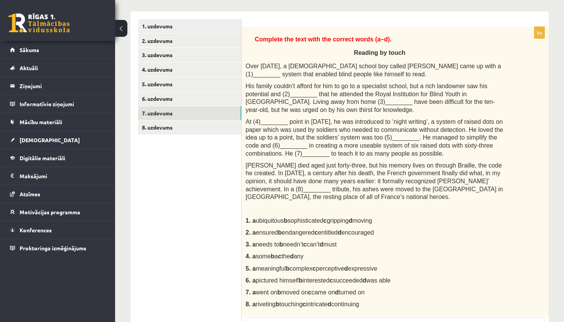
scroll to position [94, 0]
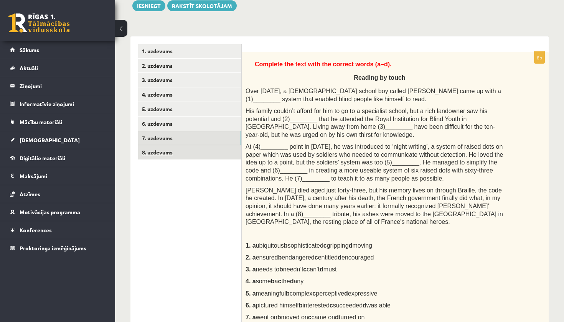
click at [162, 148] on link "8. uzdevums" at bounding box center [189, 152] width 103 height 14
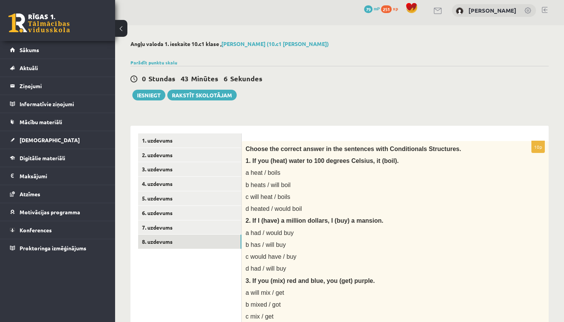
scroll to position [5, 0]
click at [151, 211] on link "6. uzdevums" at bounding box center [189, 213] width 103 height 14
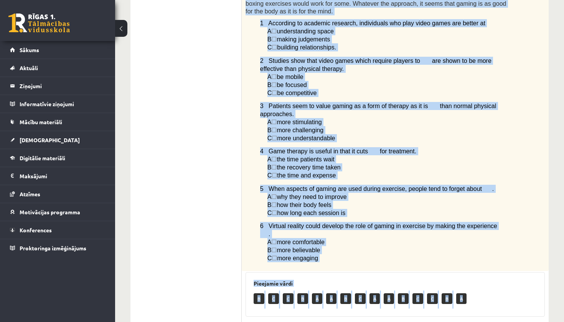
scroll to position [518, 0]
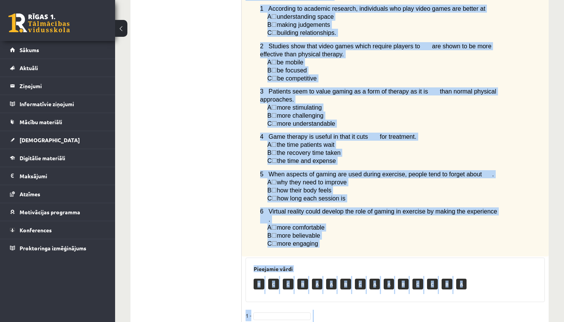
drag, startPoint x: 253, startPoint y: 65, endPoint x: 326, endPoint y: 233, distance: 183.3
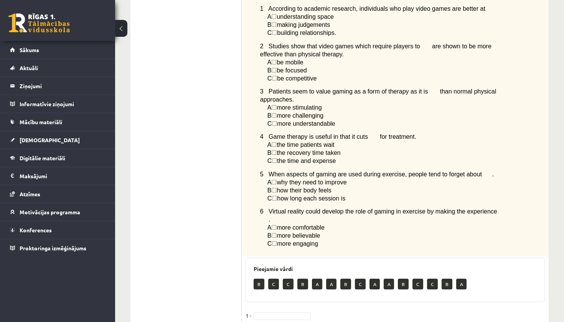
click at [161, 123] on ul "1. uzdevums 2. uzdevums 3. uzdevums 4. uzdevums 5. uzdevums 6. uzdevums 7. uzde…" at bounding box center [190, 15] width 104 height 790
click at [102, 2] on div "0 Dāvanas 79 mP 251 xp" at bounding box center [57, 20] width 115 height 41
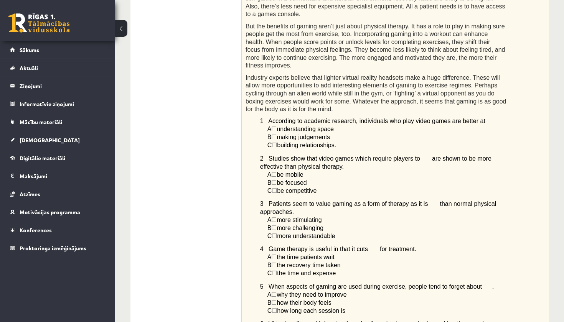
scroll to position [405, 0]
drag, startPoint x: 284, startPoint y: 40, endPoint x: 156, endPoint y: 94, distance: 139.6
click at [156, 94] on ul "1. uzdevums 2. uzdevums 3. uzdevums 4. uzdevums 5. uzdevums 6. uzdevums 7. uzde…" at bounding box center [190, 128] width 104 height 790
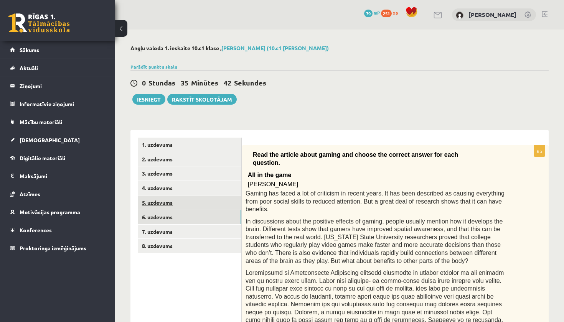
scroll to position [0, 0]
click at [163, 242] on link "8. uzdevums" at bounding box center [189, 246] width 103 height 14
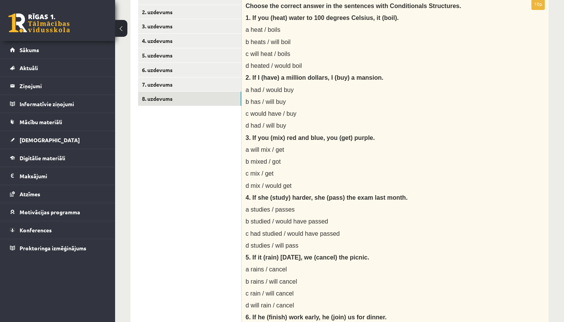
scroll to position [137, 0]
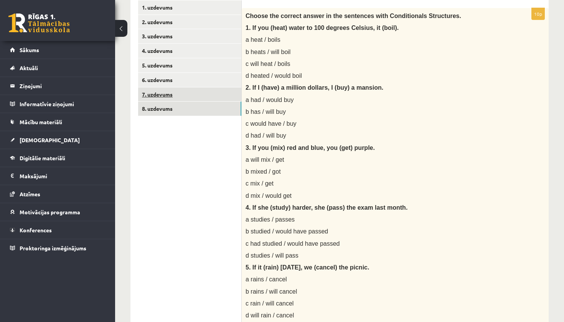
click at [156, 89] on link "7. uzdevums" at bounding box center [189, 94] width 103 height 14
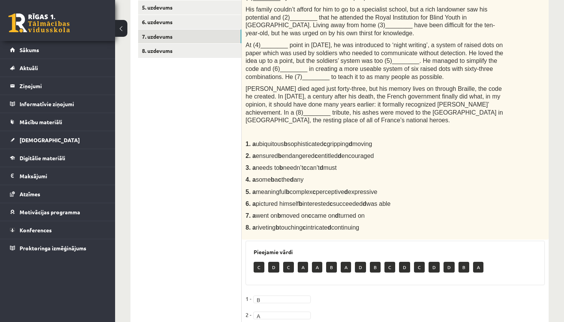
scroll to position [166, 0]
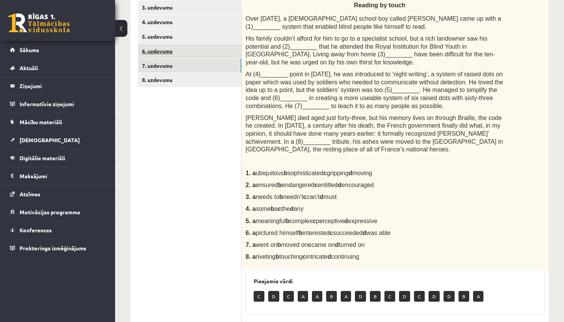
click at [151, 53] on link "6. uzdevums" at bounding box center [189, 51] width 103 height 14
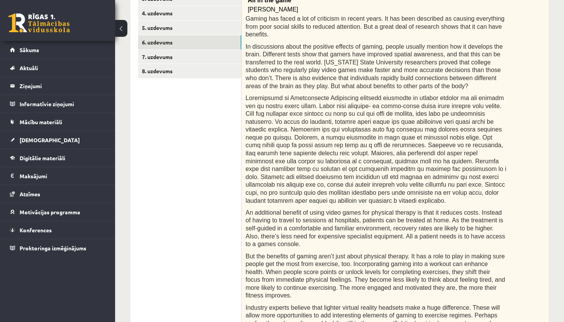
scroll to position [73, 0]
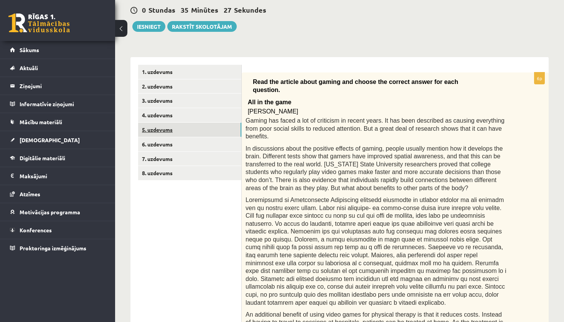
click at [172, 125] on link "5. uzdevums" at bounding box center [189, 130] width 103 height 14
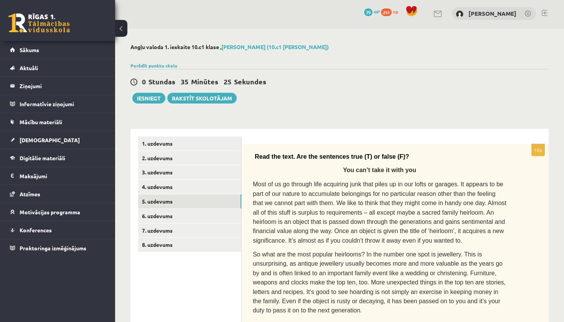
scroll to position [0, 0]
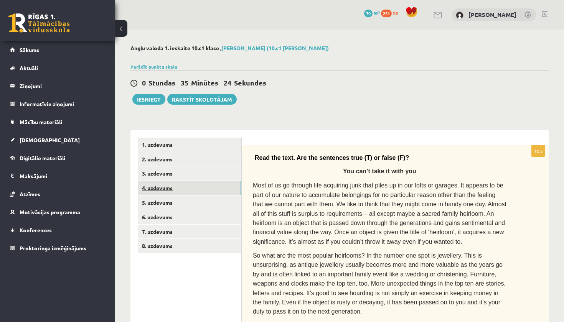
click at [152, 186] on link "4. uzdevums" at bounding box center [189, 188] width 103 height 14
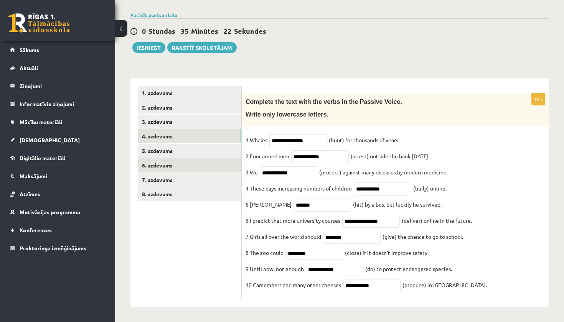
scroll to position [59, 0]
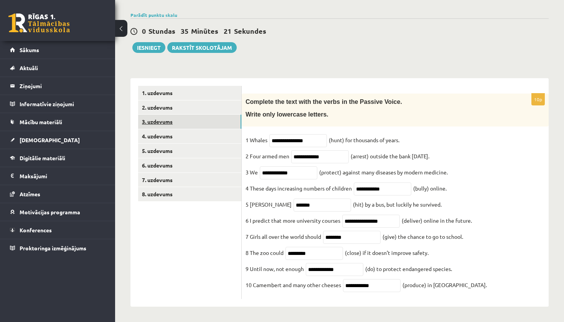
click at [153, 115] on link "3. uzdevums" at bounding box center [189, 122] width 103 height 14
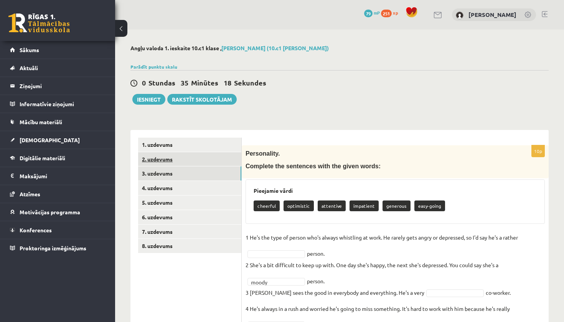
scroll to position [0, 0]
click at [157, 162] on link "2. uzdevums" at bounding box center [189, 159] width 103 height 14
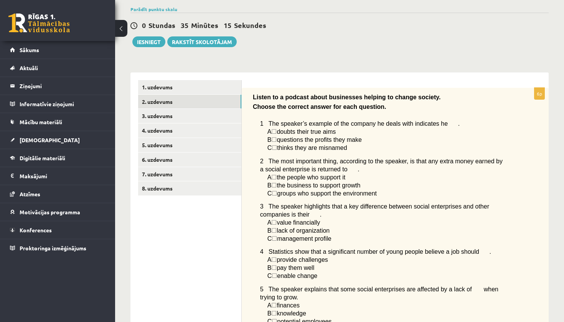
scroll to position [20, 0]
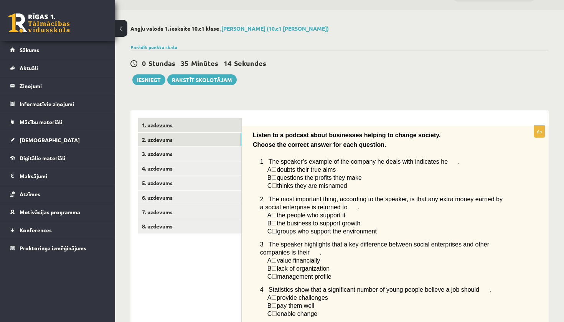
click at [158, 122] on link "1. uzdevums" at bounding box center [189, 125] width 103 height 14
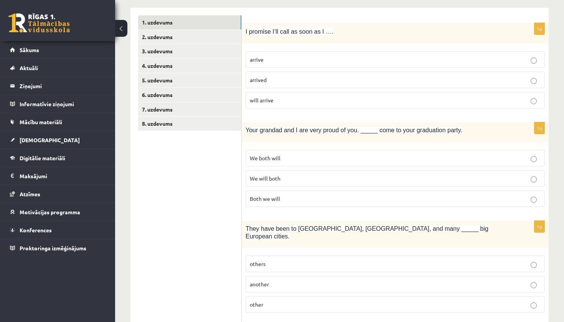
scroll to position [7, 0]
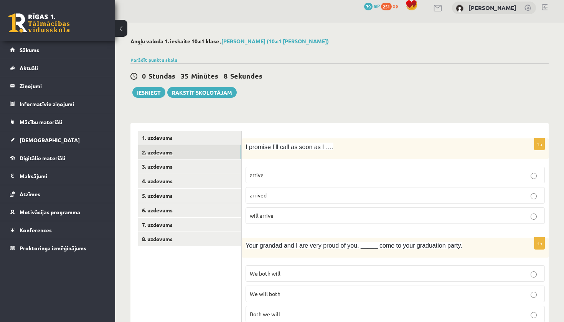
click at [153, 156] on link "2. uzdevums" at bounding box center [189, 152] width 103 height 14
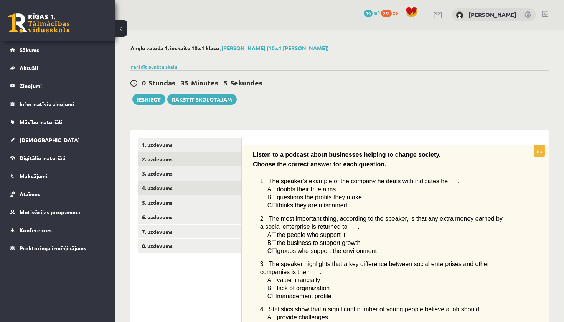
scroll to position [0, 0]
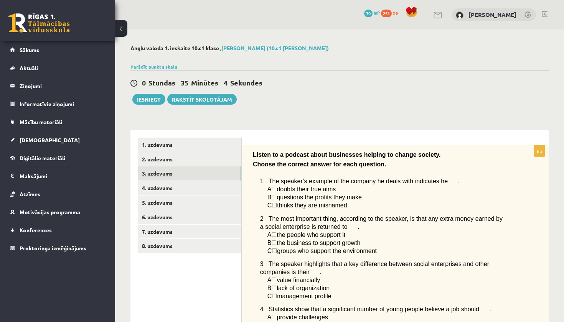
click at [170, 171] on link "3. uzdevums" at bounding box center [189, 174] width 103 height 14
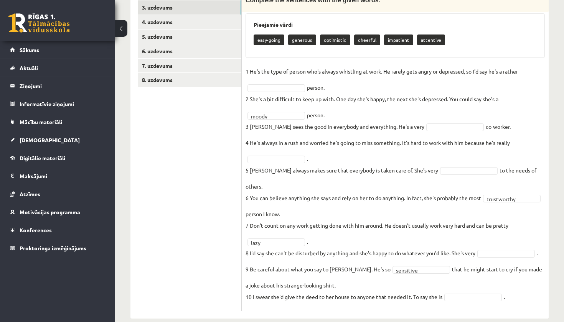
scroll to position [166, 0]
drag, startPoint x: 248, startPoint y: 70, endPoint x: 330, endPoint y: 90, distance: 84.5
click at [330, 90] on fieldset "**********" at bounding box center [395, 187] width 299 height 242
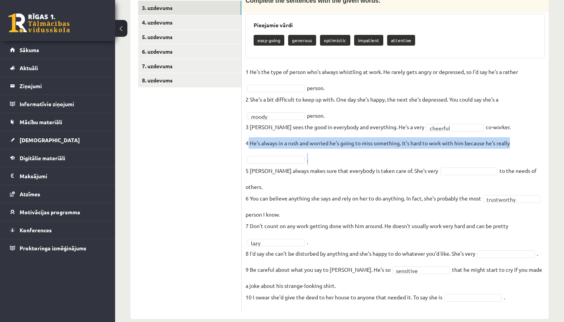
drag, startPoint x: 247, startPoint y: 142, endPoint x: 319, endPoint y: 160, distance: 73.8
click at [319, 160] on fieldset "**********" at bounding box center [395, 187] width 299 height 242
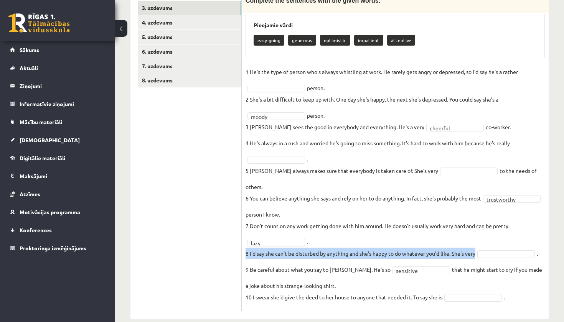
drag, startPoint x: 245, startPoint y: 241, endPoint x: 530, endPoint y: 244, distance: 285.1
click at [530, 244] on div "10p Personality. Complete the sentences with the given words: Pieejamie vārdi e…" at bounding box center [395, 146] width 307 height 332
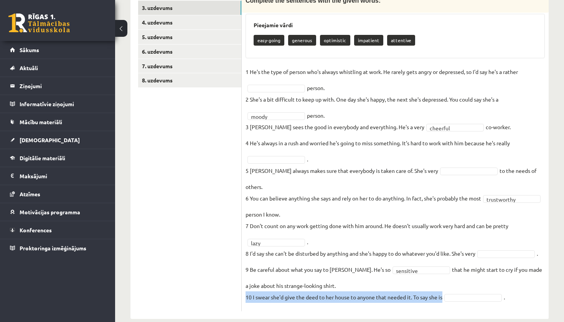
drag, startPoint x: 246, startPoint y: 283, endPoint x: 453, endPoint y: 285, distance: 206.4
click at [453, 285] on fieldset "**********" at bounding box center [395, 187] width 299 height 242
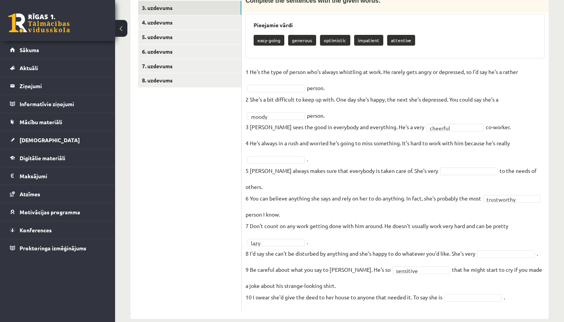
click at [369, 78] on fieldset "**********" at bounding box center [395, 187] width 299 height 242
click at [470, 290] on fieldset "**********" at bounding box center [395, 187] width 299 height 242
drag, startPoint x: 246, startPoint y: 171, endPoint x: 538, endPoint y: 170, distance: 292.8
click at [538, 170] on fieldset "**********" at bounding box center [395, 187] width 299 height 242
click at [502, 156] on fieldset "**********" at bounding box center [395, 187] width 299 height 242
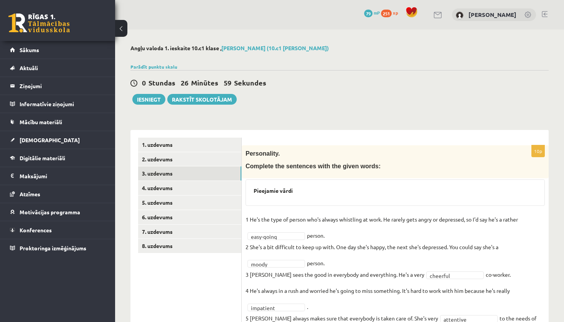
scroll to position [0, 0]
click at [167, 142] on link "1. uzdevums" at bounding box center [189, 145] width 103 height 14
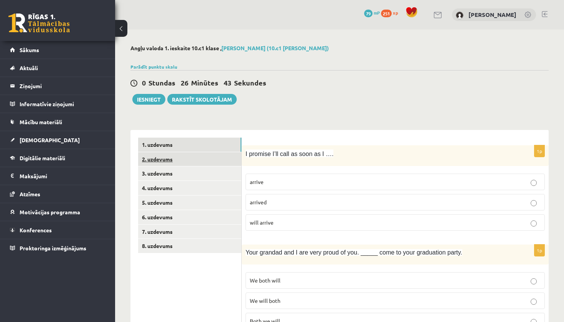
click at [165, 158] on link "2. uzdevums" at bounding box center [189, 159] width 103 height 14
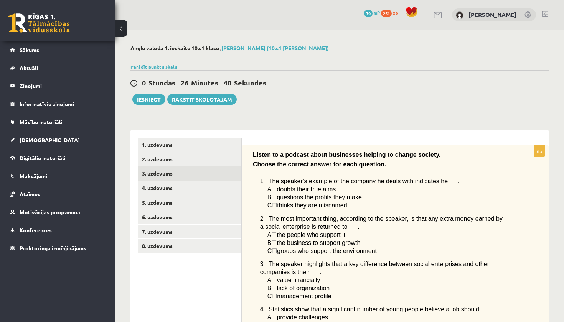
click at [162, 175] on link "3. uzdevums" at bounding box center [189, 174] width 103 height 14
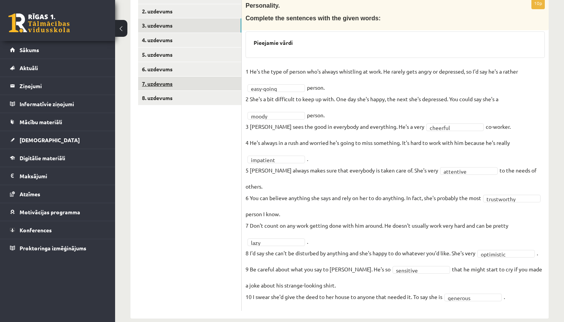
scroll to position [148, 0]
click at [169, 38] on link "4. uzdevums" at bounding box center [189, 40] width 103 height 14
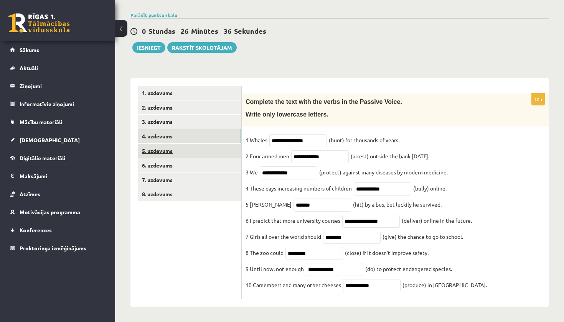
scroll to position [59, 0]
click at [155, 144] on link "5. uzdevums" at bounding box center [189, 151] width 103 height 14
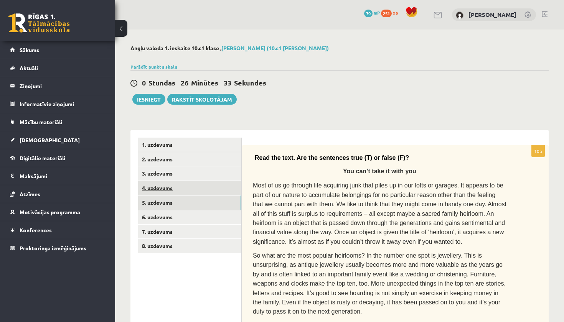
scroll to position [0, 0]
click at [166, 217] on link "6. uzdevums" at bounding box center [189, 217] width 103 height 14
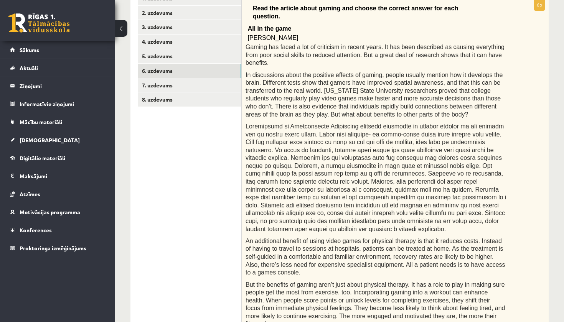
scroll to position [69, 0]
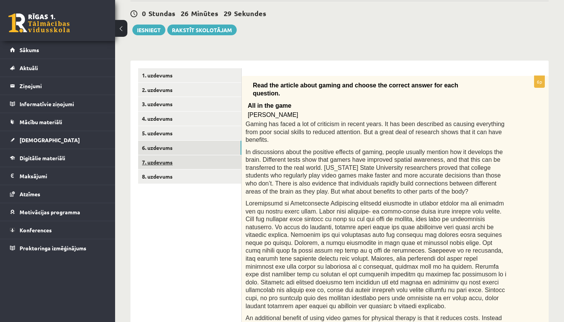
click at [162, 159] on link "7. uzdevums" at bounding box center [189, 162] width 103 height 14
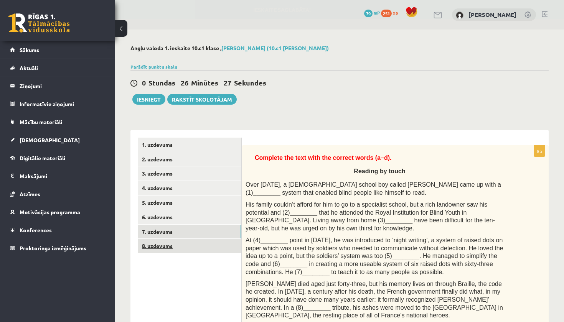
scroll to position [0, 0]
click at [147, 245] on link "8. uzdevums" at bounding box center [189, 246] width 103 height 14
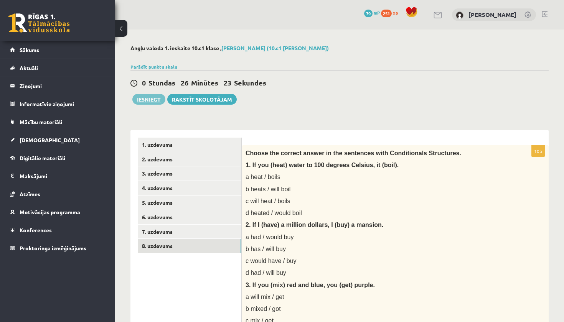
click at [145, 97] on button "Iesniegt" at bounding box center [148, 99] width 33 height 11
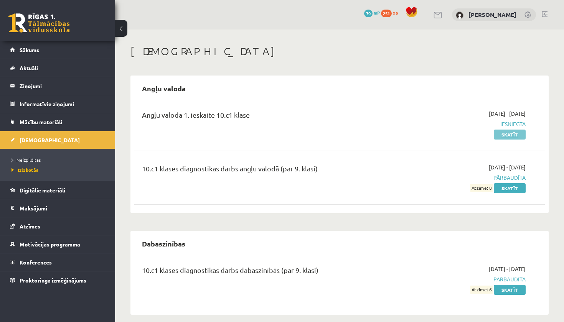
click at [503, 135] on link "Skatīt" at bounding box center [510, 135] width 32 height 10
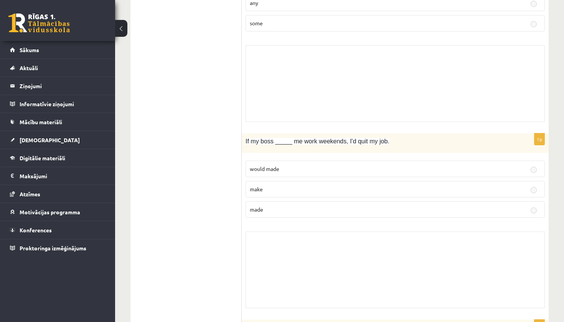
scroll to position [1268, 0]
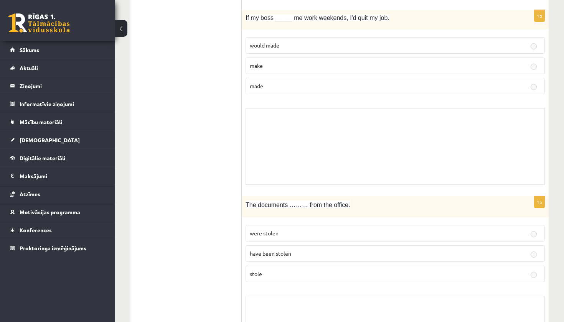
click at [273, 124] on div "Skolotāja pielikums" at bounding box center [395, 146] width 299 height 77
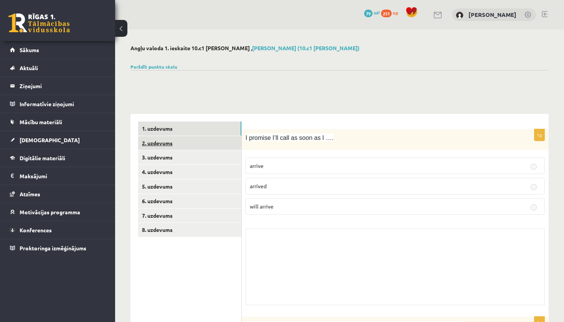
scroll to position [0, 0]
click at [170, 141] on link "2. uzdevums" at bounding box center [189, 143] width 103 height 14
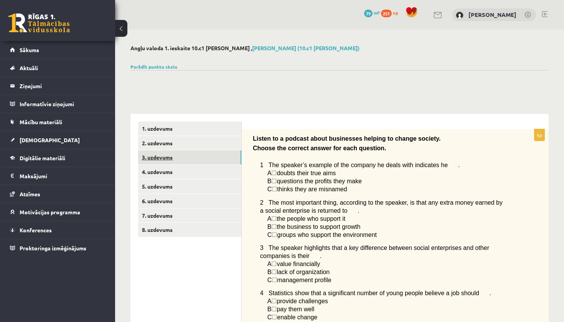
click at [164, 154] on link "3. uzdevums" at bounding box center [189, 157] width 103 height 14
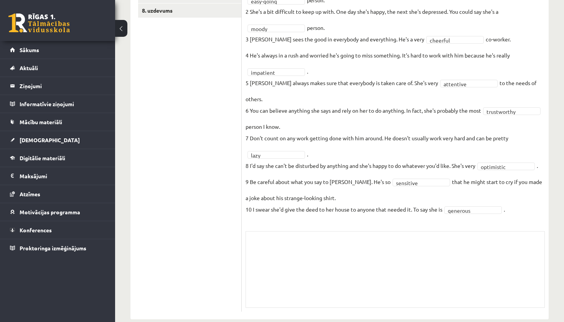
click at [282, 261] on div "Skolotāja pielikums" at bounding box center [395, 269] width 299 height 77
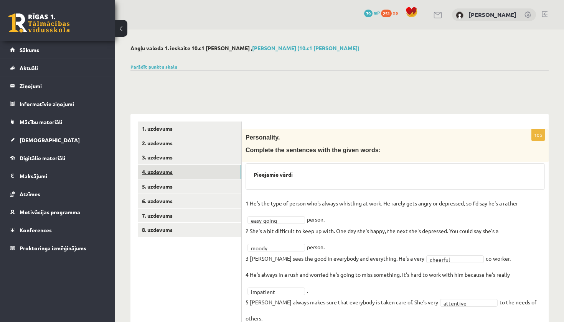
click at [166, 170] on link "4. uzdevums" at bounding box center [189, 172] width 103 height 14
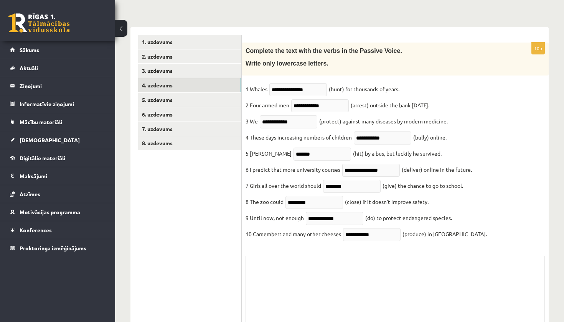
scroll to position [54, 0]
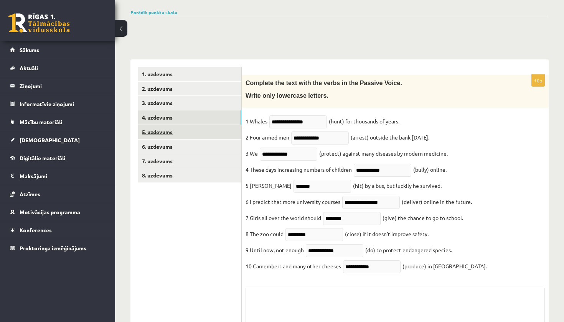
click at [164, 130] on link "5. uzdevums" at bounding box center [189, 132] width 103 height 14
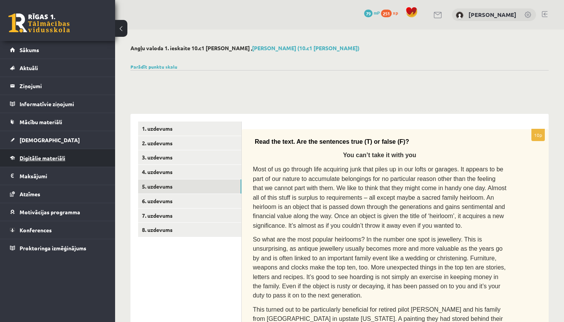
scroll to position [0, 0]
click at [38, 160] on span "Digitālie materiāli" at bounding box center [43, 158] width 46 height 7
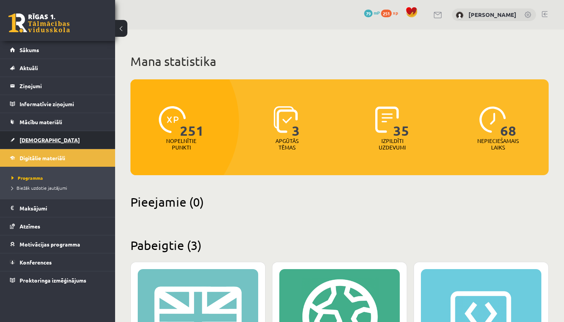
click at [33, 143] on link "[DEMOGRAPHIC_DATA]" at bounding box center [58, 140] width 96 height 18
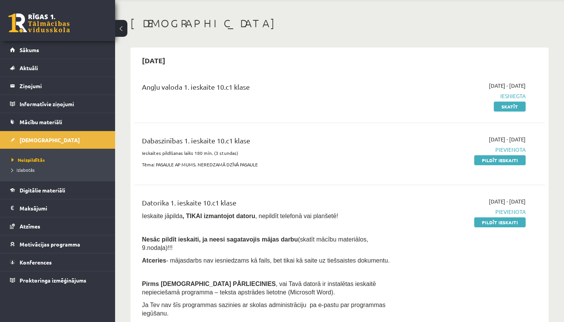
scroll to position [29, 0]
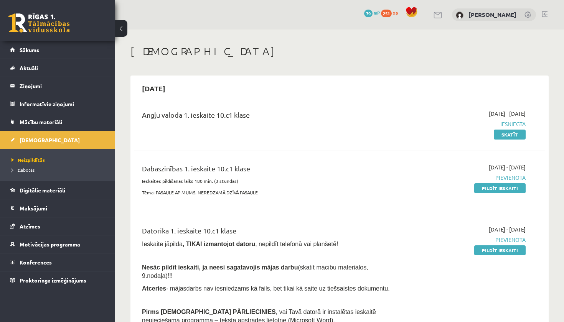
scroll to position [29, 0]
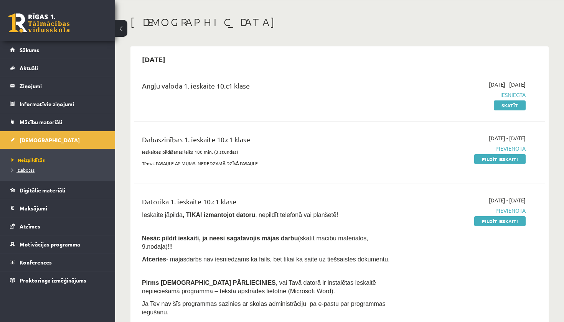
click at [33, 169] on span "Izlabotās" at bounding box center [23, 170] width 23 height 6
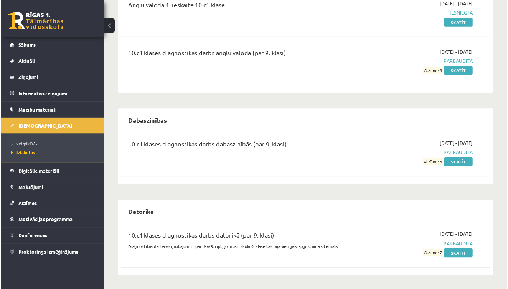
scroll to position [109, 0]
